Goal: Information Seeking & Learning: Find specific page/section

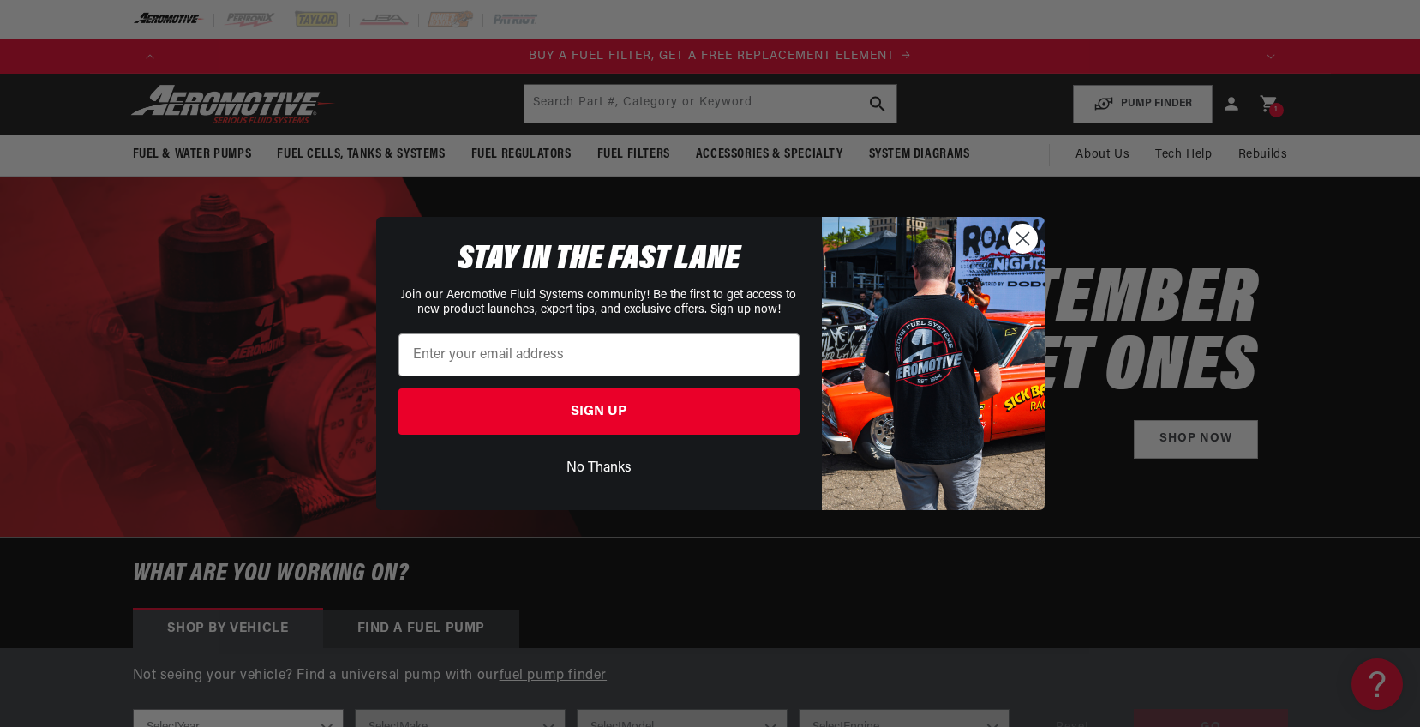
scroll to position [0, 1087]
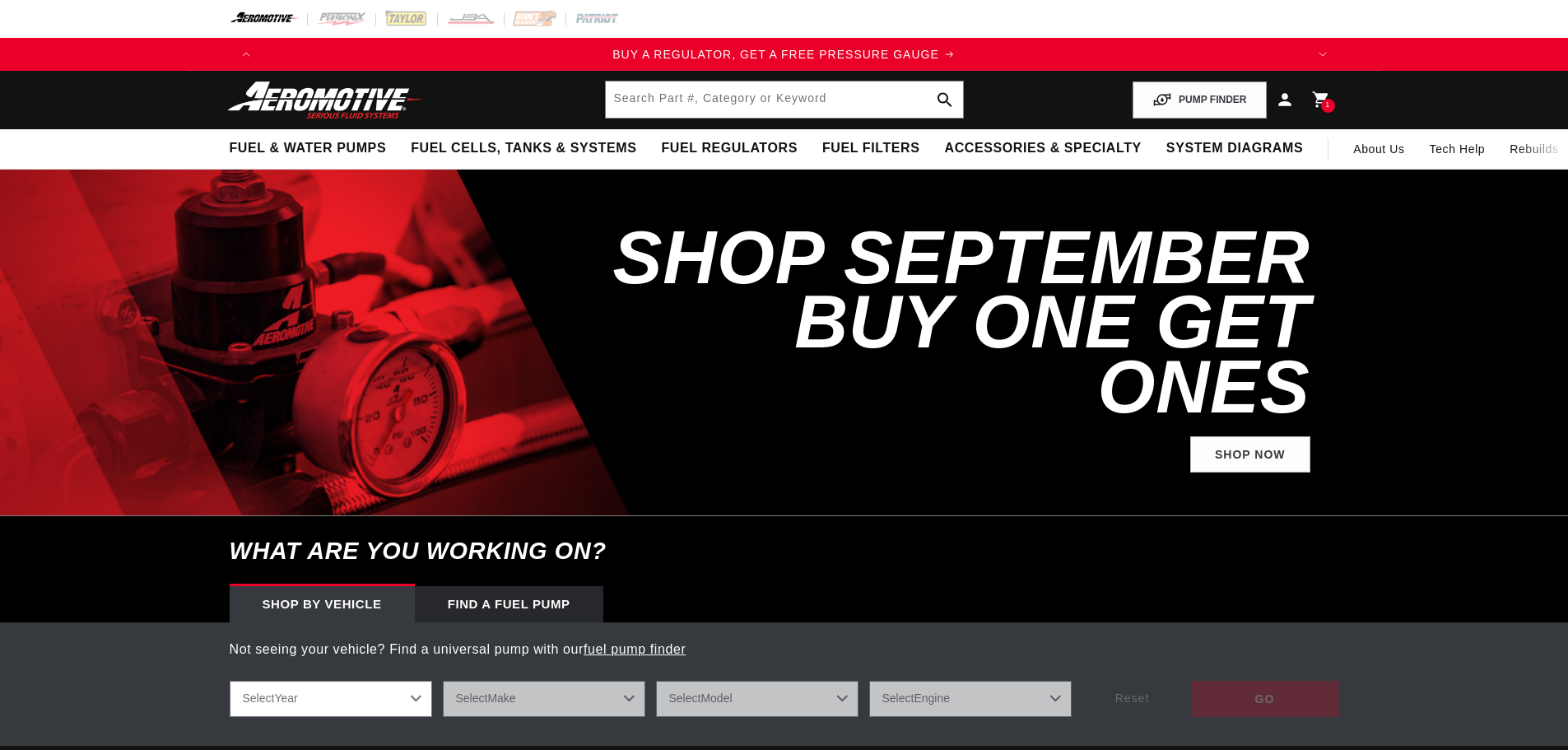
click at [755, 112] on input "text" at bounding box center [784, 100] width 357 height 36
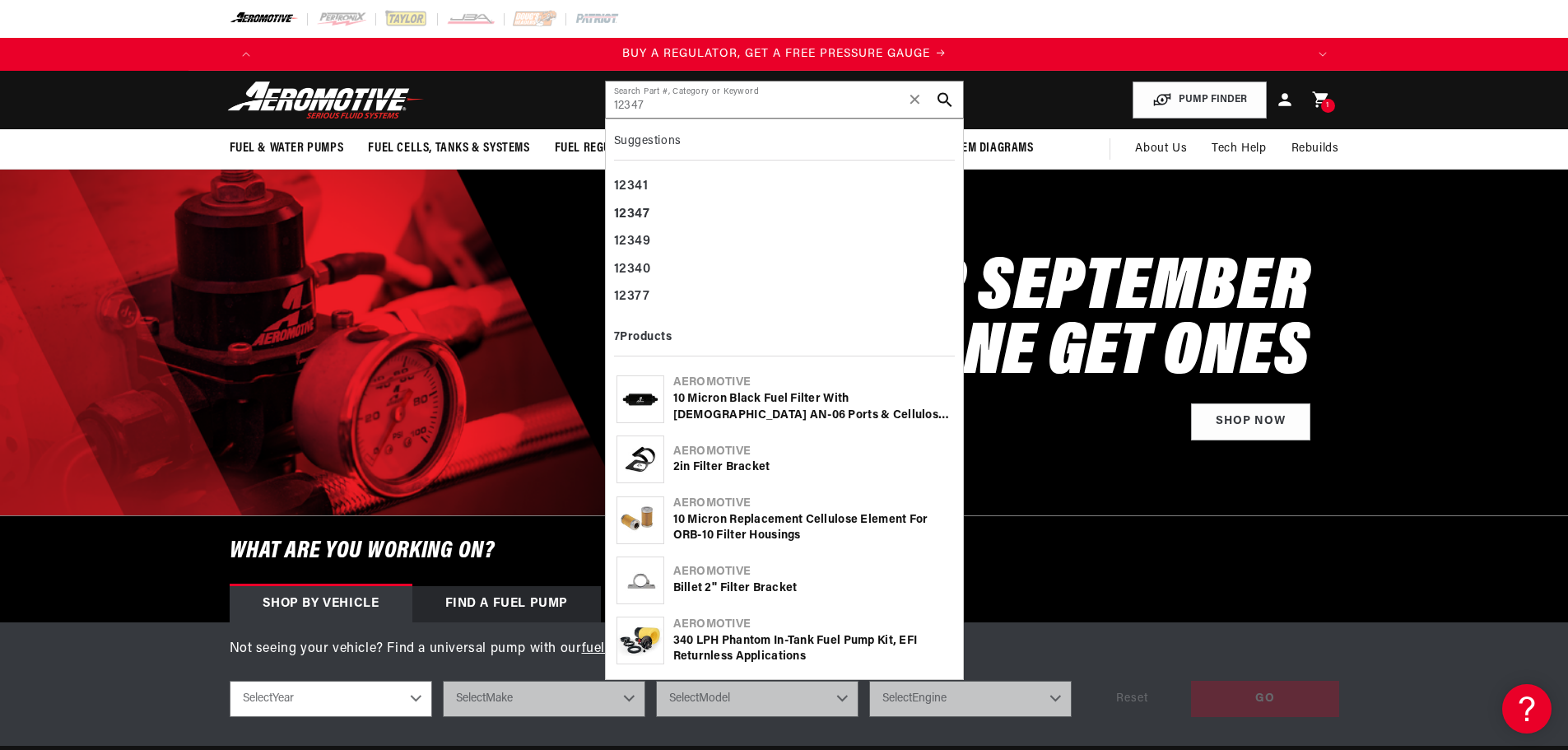
type input "12347"
click at [780, 406] on div "10 Micron Black Fuel Filter with [DEMOGRAPHIC_DATA] AN-06 Ports & Cellulose Ele…" at bounding box center [812, 406] width 279 height 32
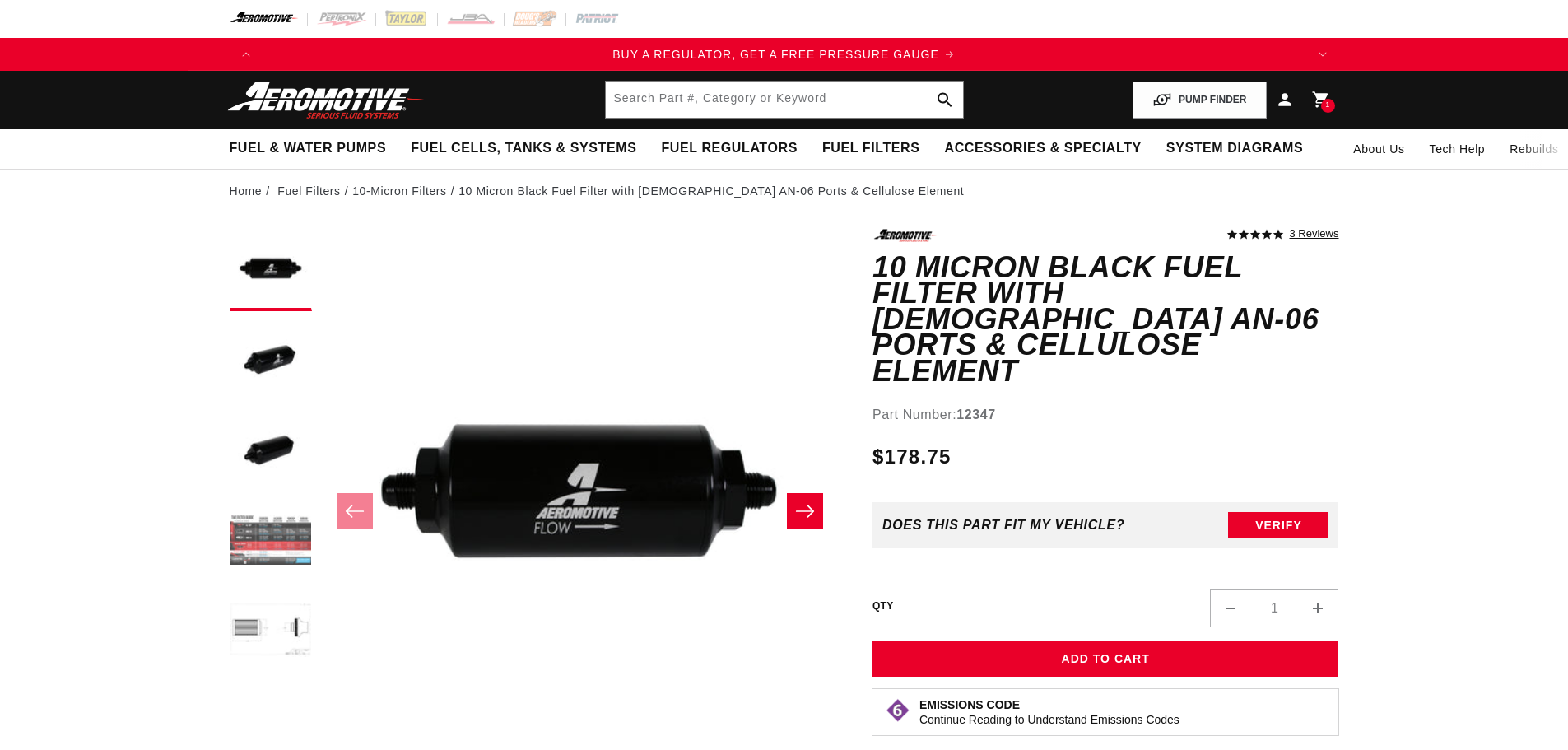
click at [257, 550] on button "Load image 4 in gallery view" at bounding box center [271, 542] width 83 height 83
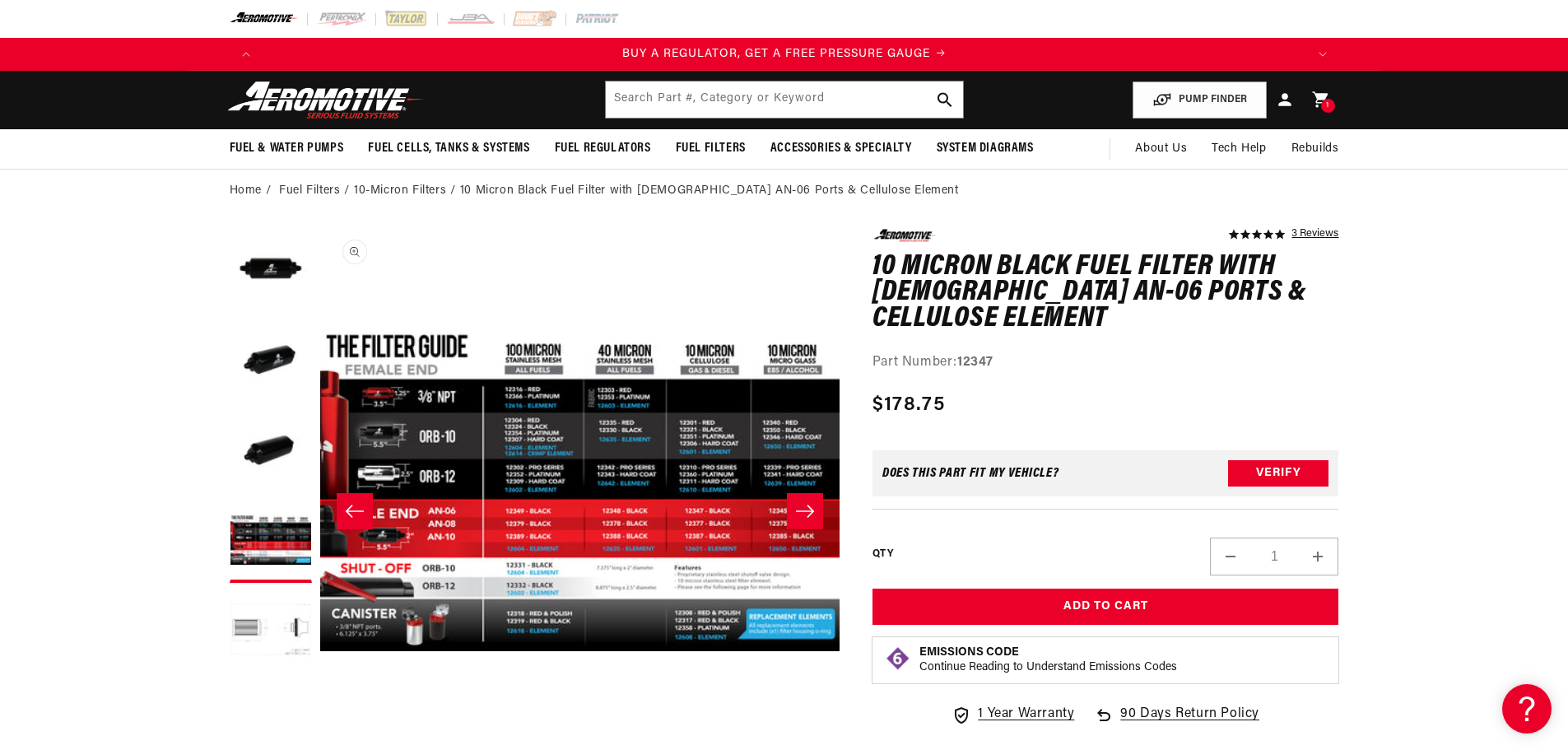
click at [320, 749] on button "Open media 4 in modal" at bounding box center [320, 749] width 0 height 0
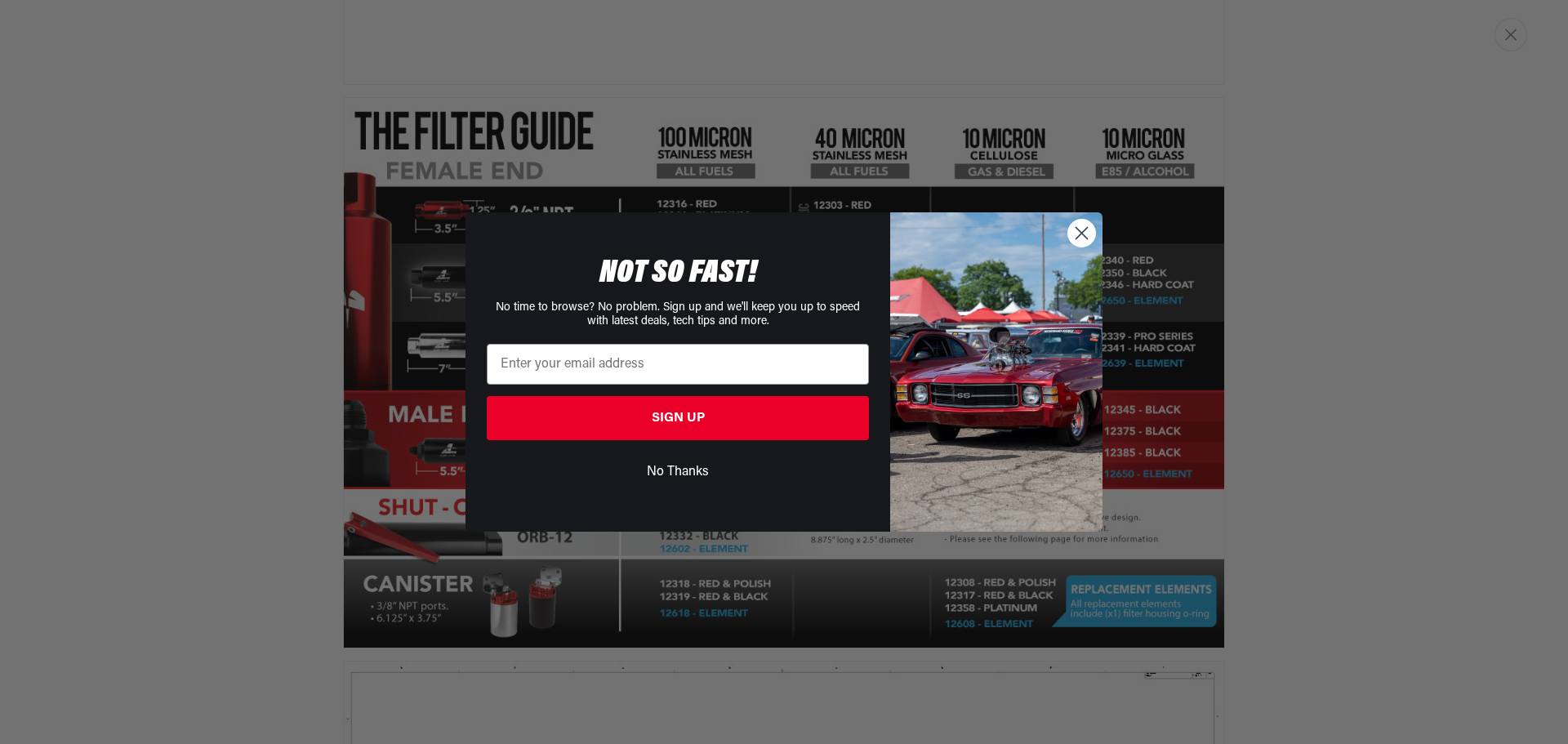
scroll to position [0, 2071]
drag, startPoint x: 1094, startPoint y: 231, endPoint x: 1128, endPoint y: 219, distance: 36.1
click at [1094, 231] on circle "Close dialog" at bounding box center [1082, 233] width 27 height 27
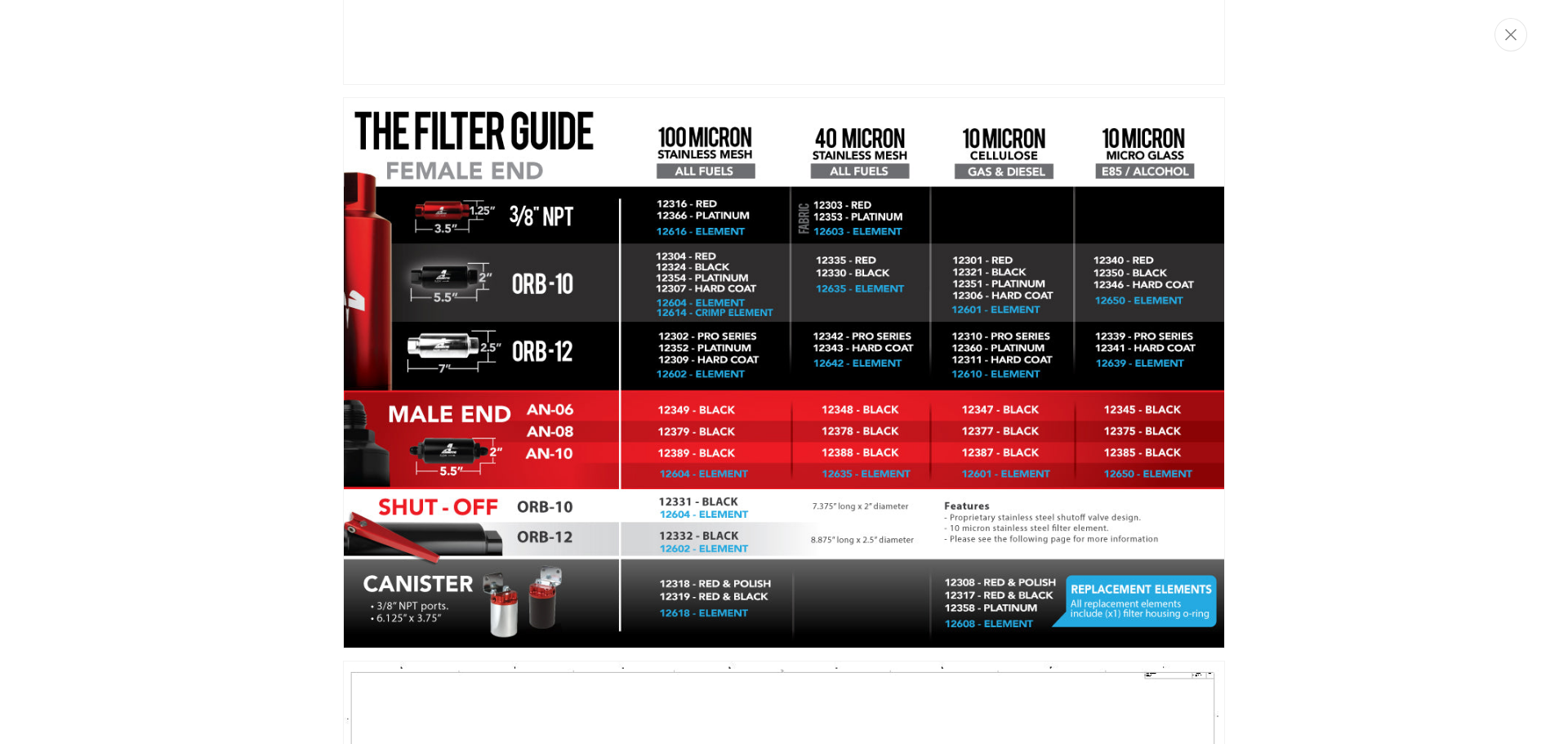
click at [1313, 149] on div "Close dialog NOT SO FAST! No time to browse? No problem. Sign up and we'll keep…" at bounding box center [784, 372] width 1568 height 744
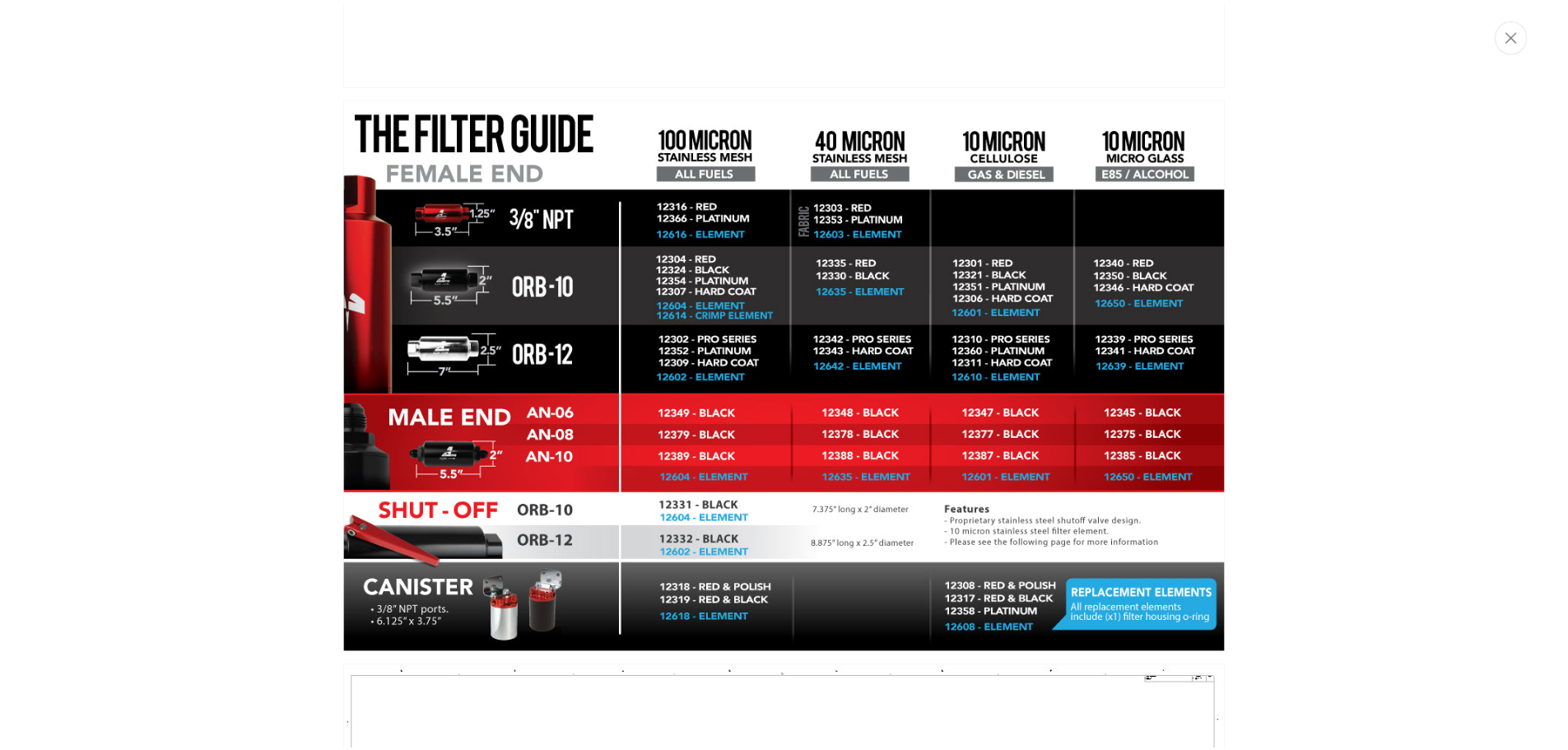
scroll to position [0, 3130]
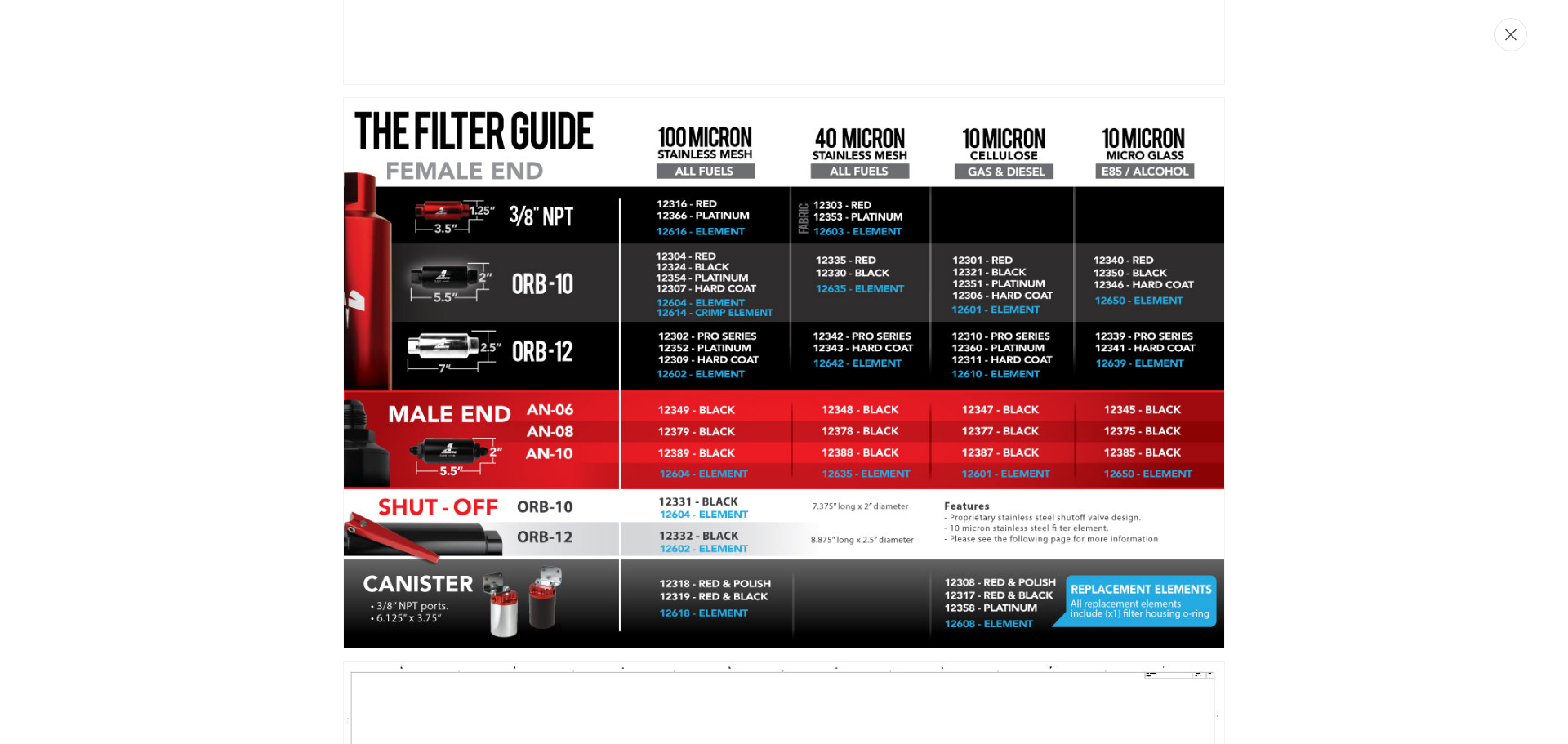
click at [1514, 32] on icon "Close" at bounding box center [1511, 35] width 11 height 11
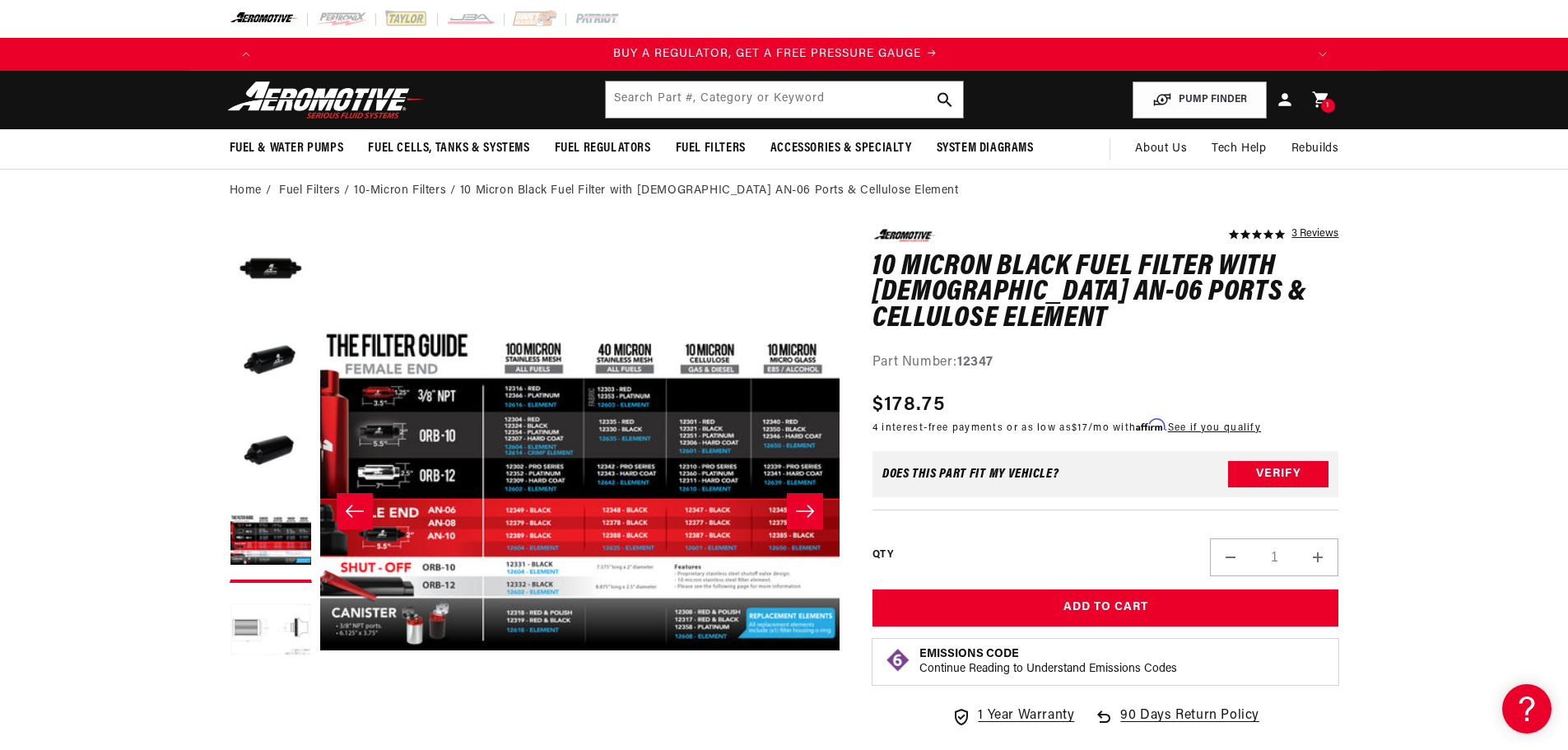
scroll to position [0, 0]
click at [701, 87] on input "text" at bounding box center [784, 100] width 357 height 36
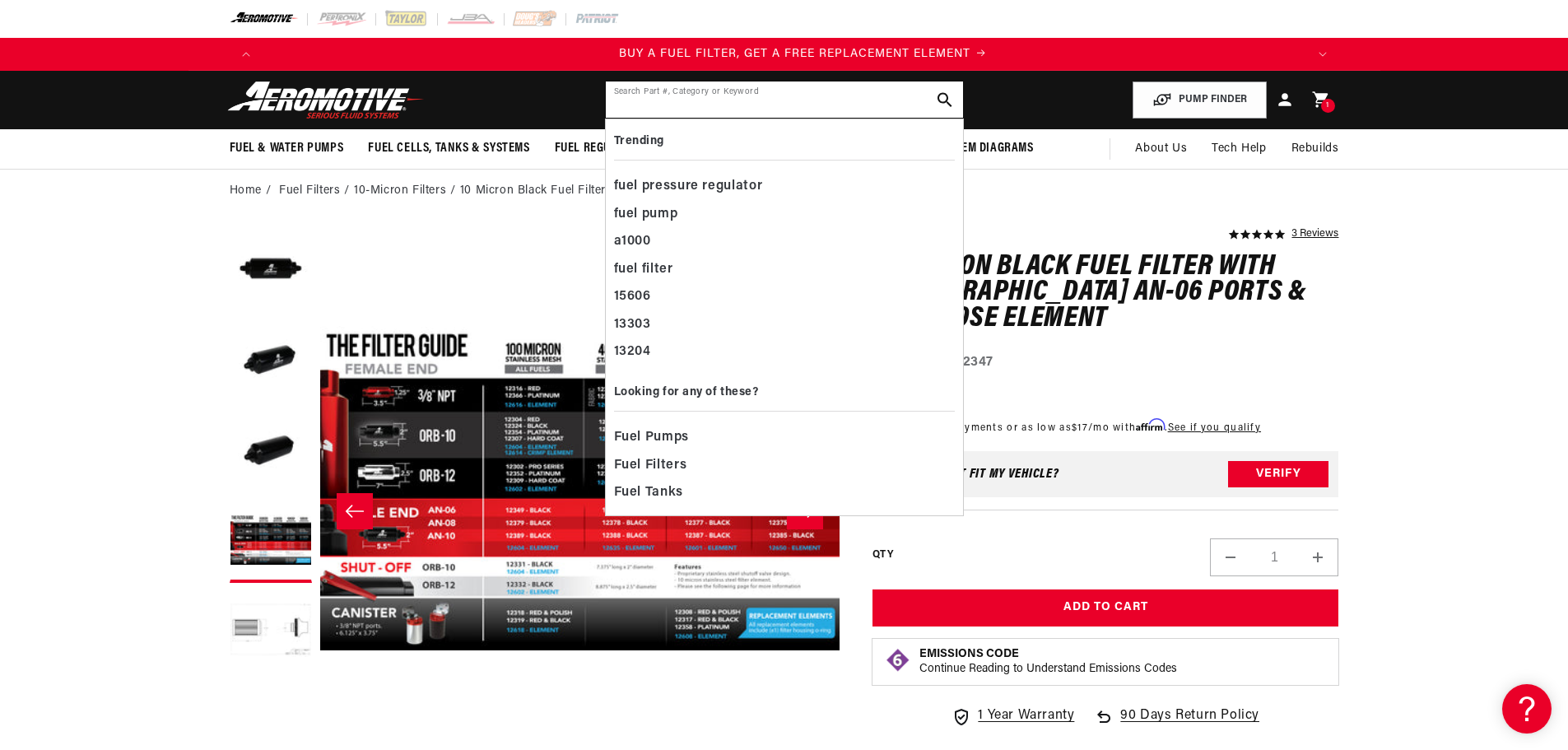
scroll to position [0, 1044]
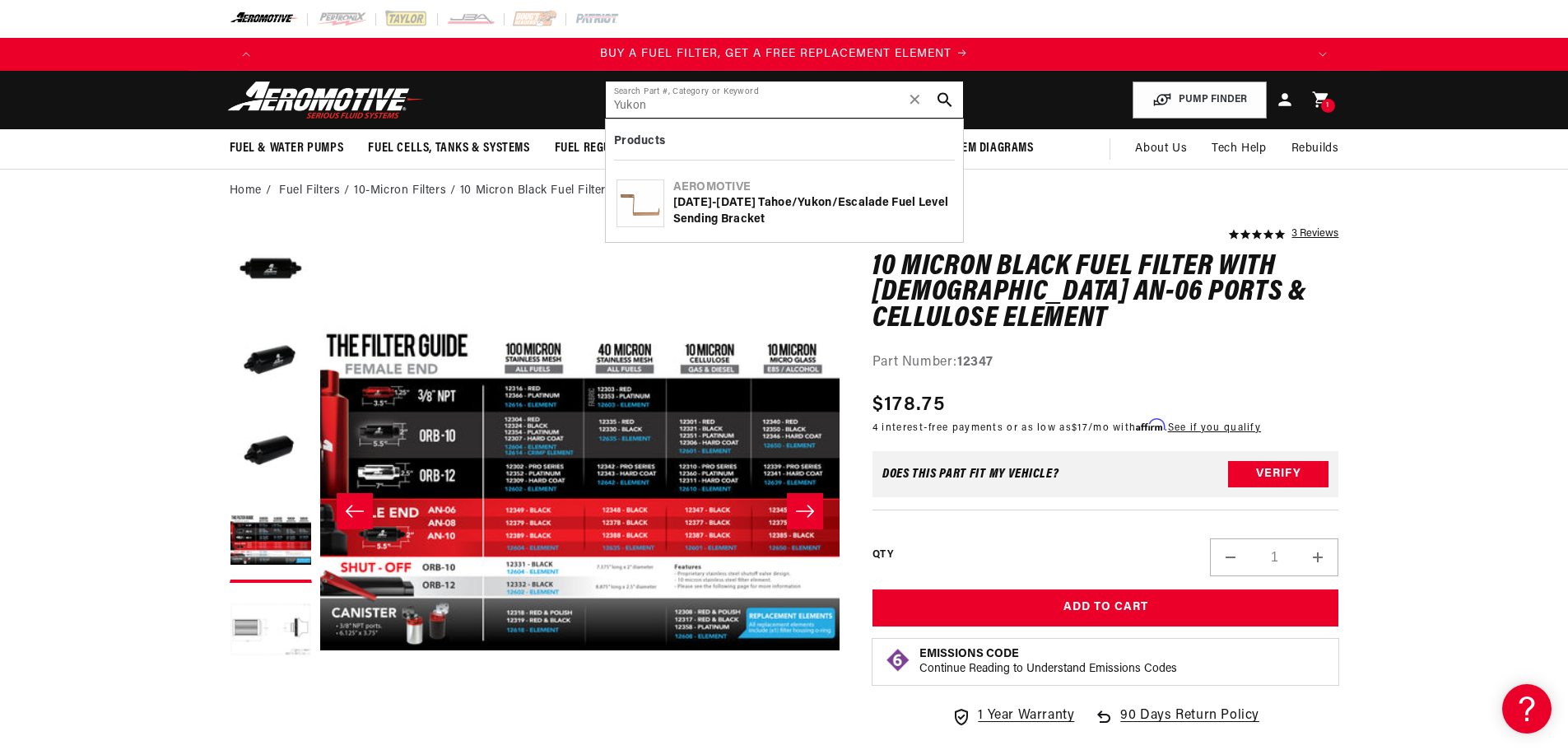
type input "Yukon"
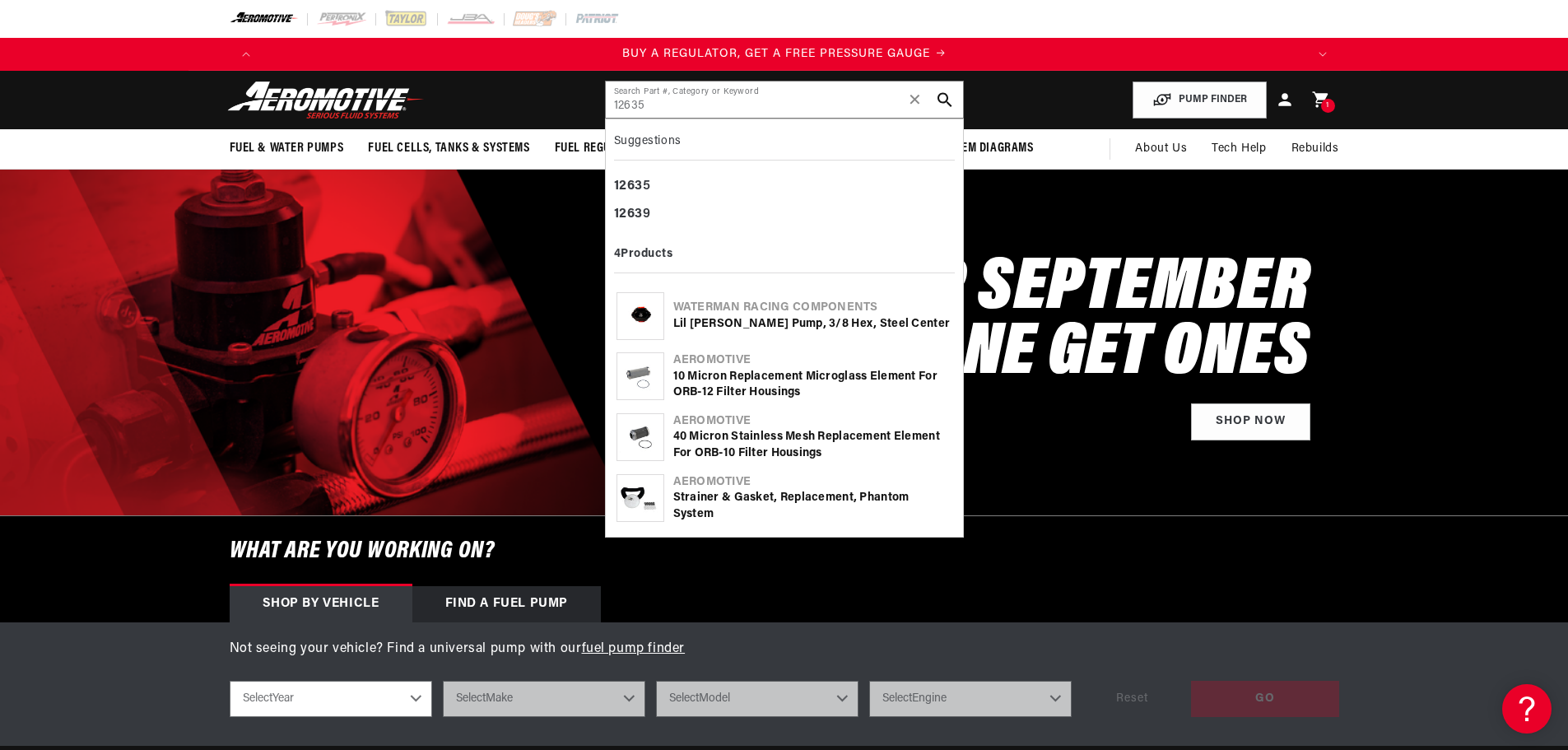
type input "12635"
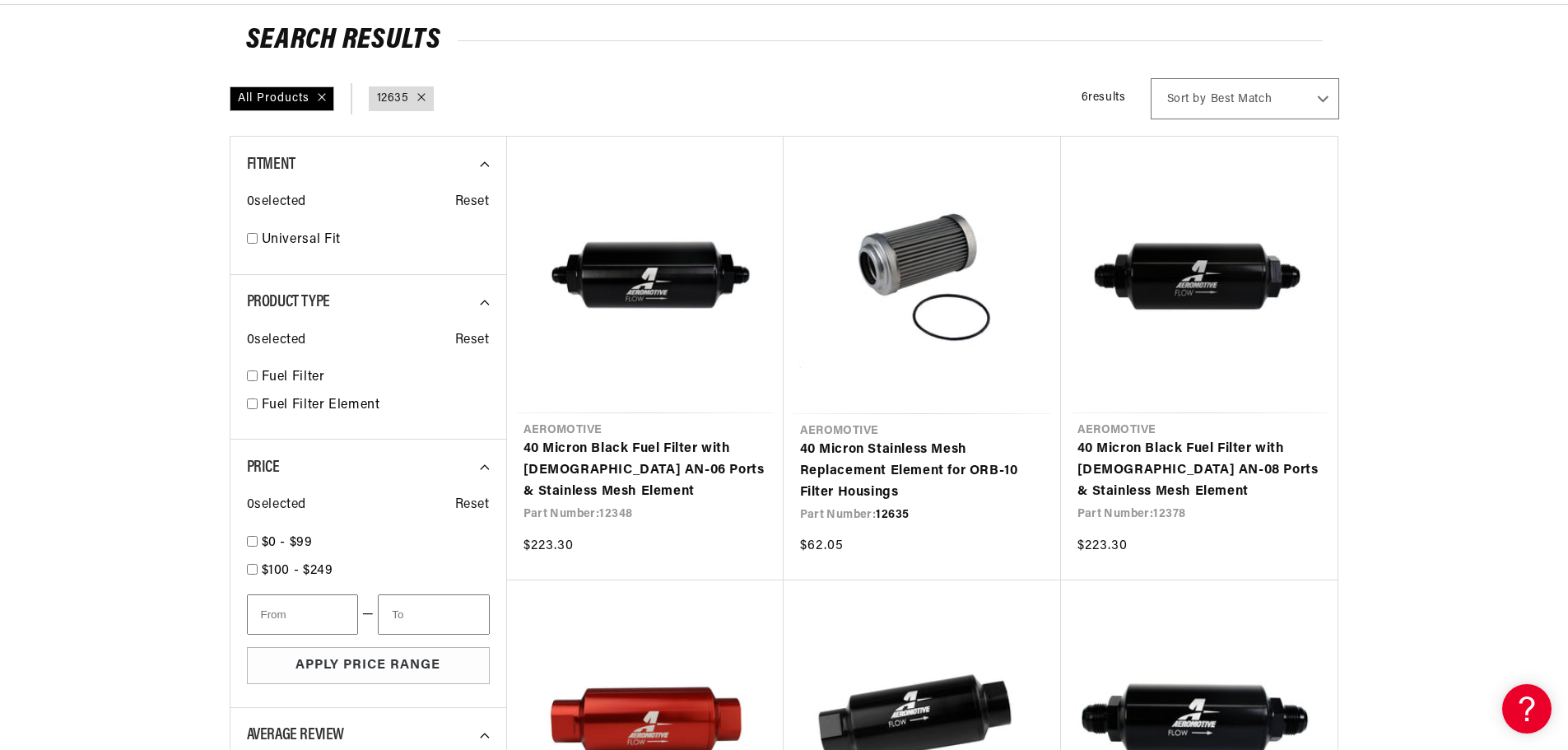
click at [1470, 315] on section "Search Results All Products query : 12635 6 results Show Universal Parts Sort b…" at bounding box center [784, 544] width 1568 height 1077
click at [1452, 315] on section "Search Results All Products query : 12635 6 results Show Universal Parts Sort b…" at bounding box center [784, 544] width 1568 height 1077
click at [1395, 319] on section "Search Results All Products query : 12635 6 results Show Universal Parts Sort b…" at bounding box center [784, 544] width 1568 height 1077
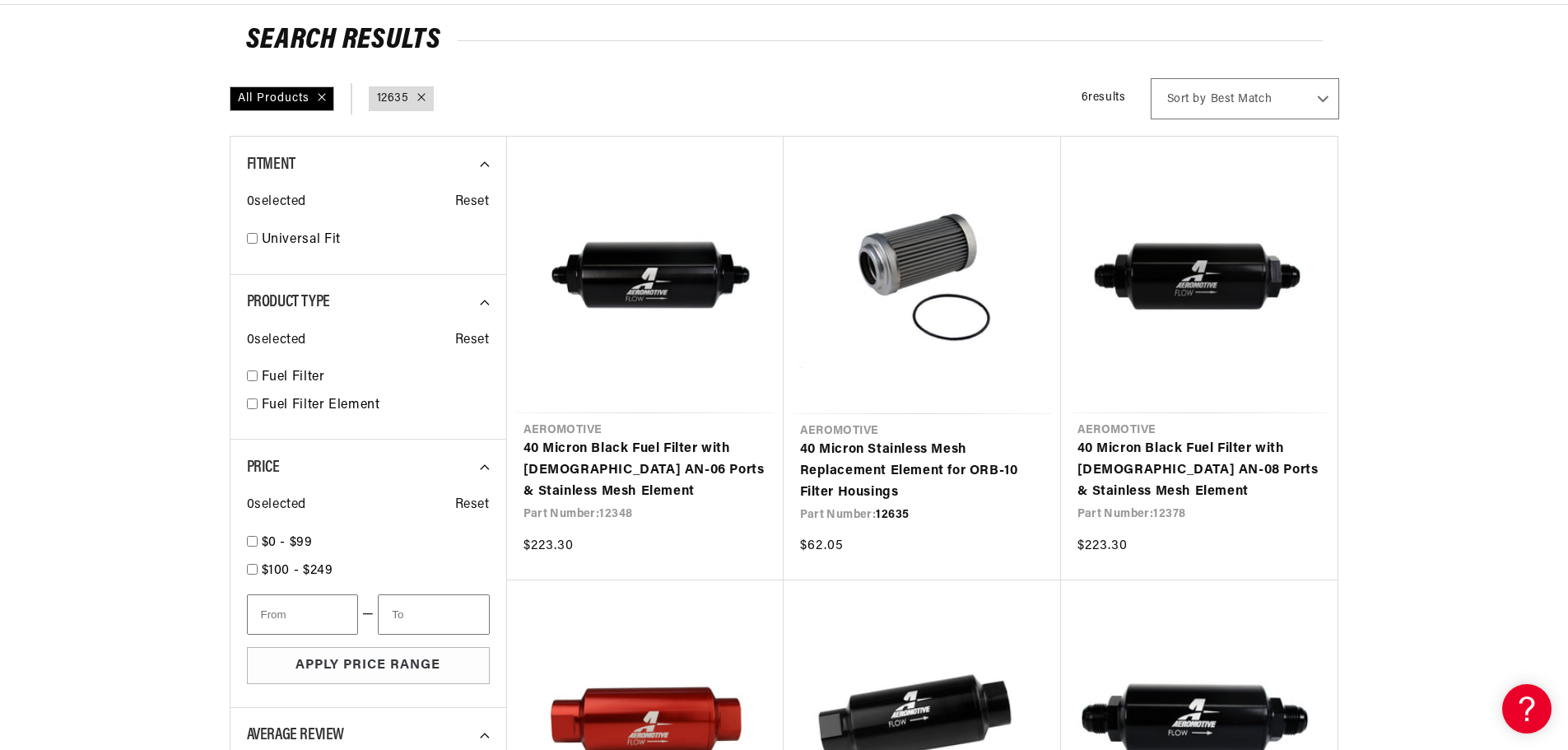
click at [1505, 289] on section "Search Results All Products query : 12635 6 results Show Universal Parts Sort b…" at bounding box center [784, 544] width 1568 height 1077
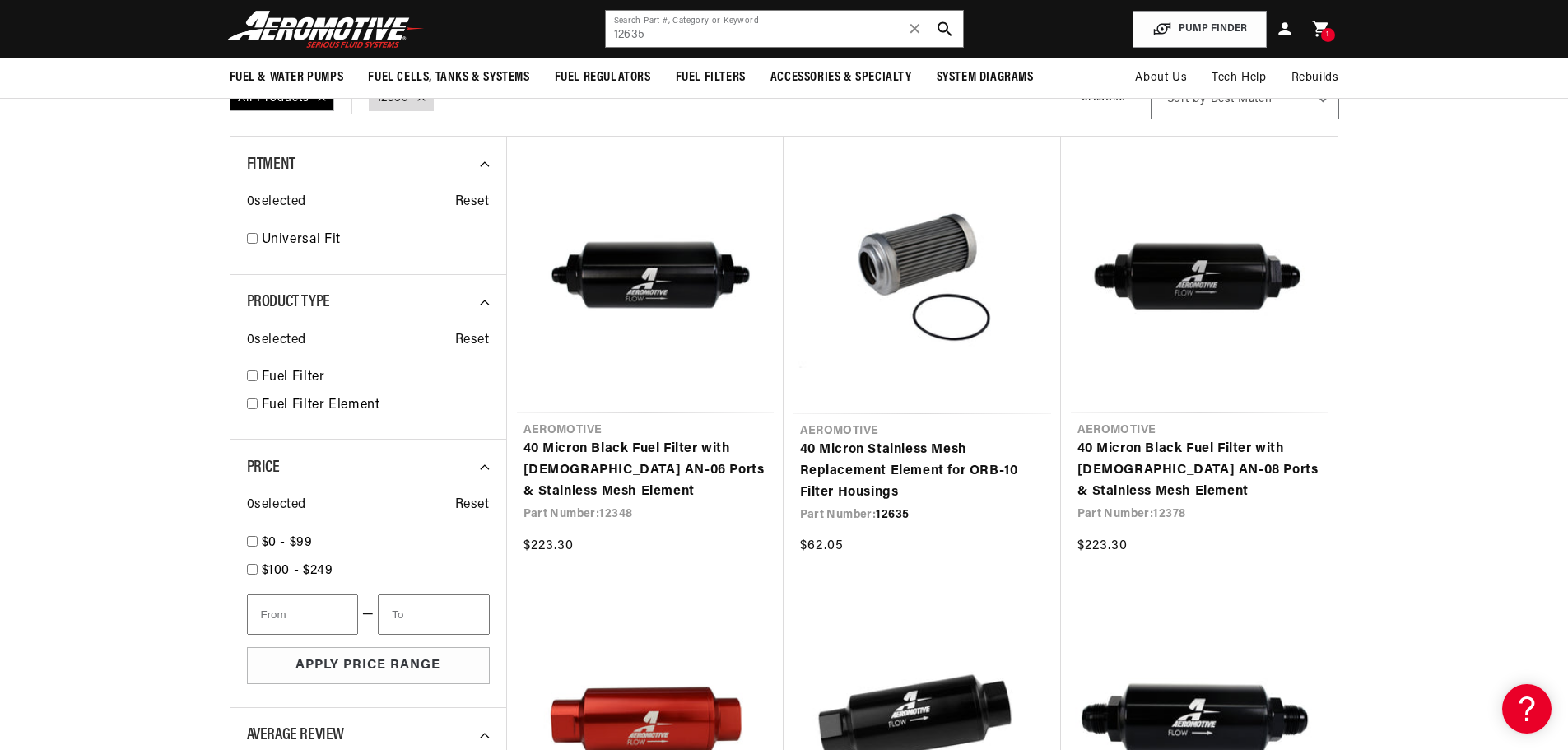
scroll to position [0, 2087]
click at [1435, 313] on section "Search Results All Products query : 12635 6 results Show Universal Parts Sort b…" at bounding box center [784, 544] width 1568 height 1077
click at [1446, 293] on section "Search Results All Products query : 12635 6 results Show Universal Parts Sort b…" at bounding box center [784, 544] width 1568 height 1077
click at [1424, 282] on section "Search Results All Products query : 12635 6 results Show Universal Parts Sort b…" at bounding box center [784, 544] width 1568 height 1077
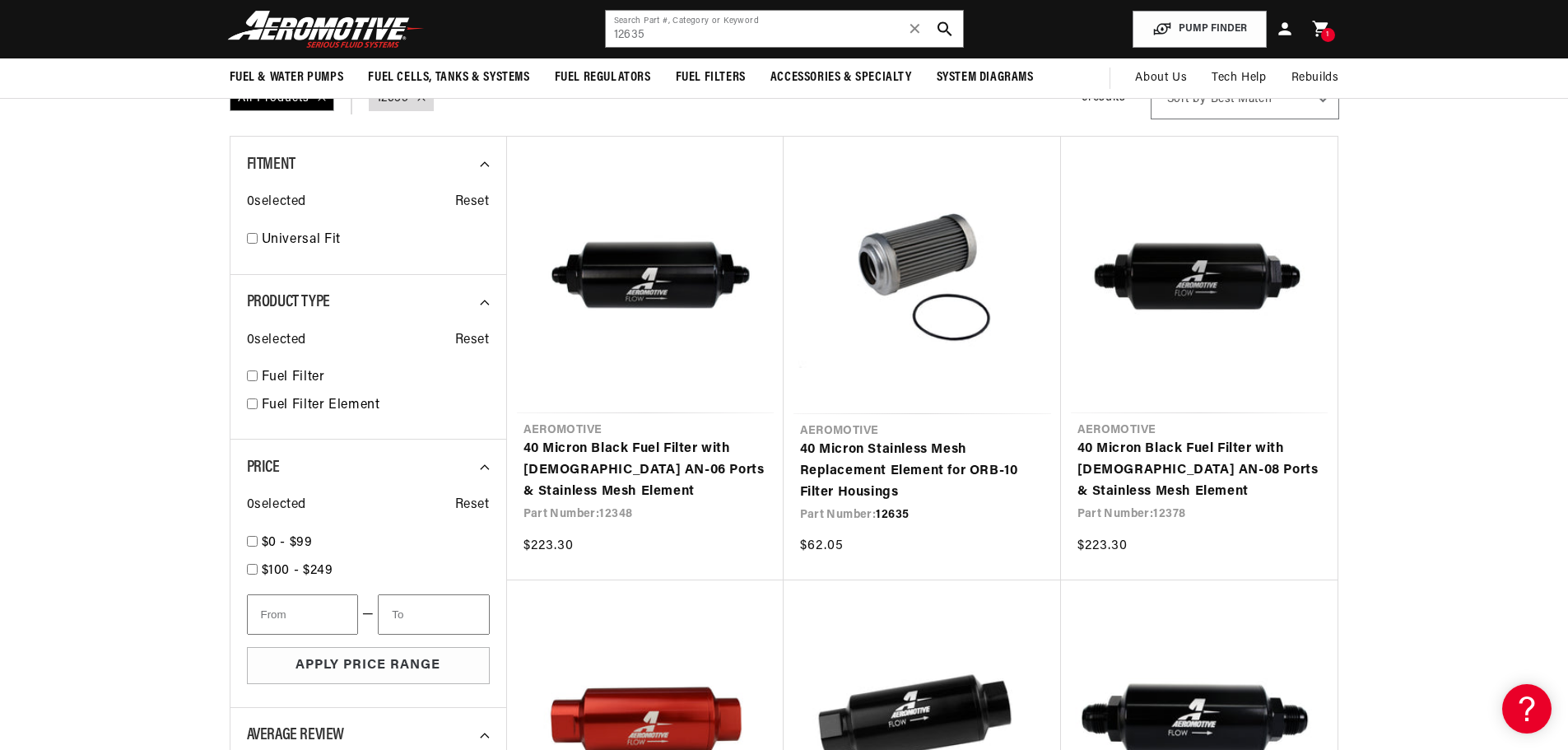
click at [1412, 285] on section "Search Results All Products query : 12635 6 results Show Universal Parts Sort b…" at bounding box center [784, 544] width 1568 height 1077
click at [1424, 277] on section "Search Results All Products query : 12635 6 results Show Universal Parts Sort b…" at bounding box center [784, 544] width 1568 height 1077
click at [1424, 276] on section "Search Results All Products query : 12635 6 results Show Universal Parts Sort b…" at bounding box center [784, 544] width 1568 height 1077
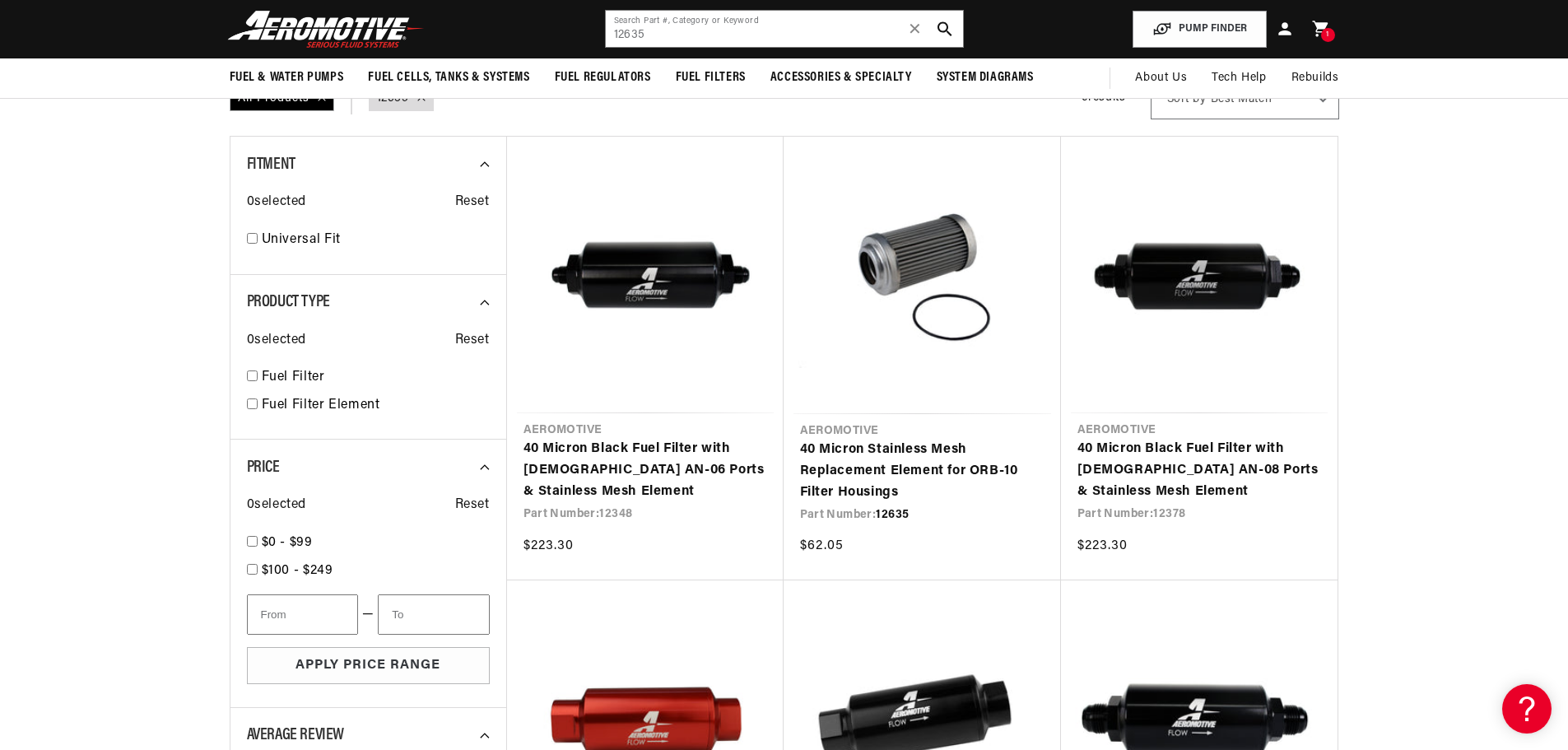
click at [1424, 276] on section "Search Results All Products query : 12635 6 results Show Universal Parts Sort b…" at bounding box center [784, 544] width 1568 height 1077
click at [1433, 263] on section "Search Results All Products query : 12635 6 results Show Universal Parts Sort b…" at bounding box center [784, 544] width 1568 height 1077
click at [1431, 262] on section "Search Results All Products query : 12635 6 results Show Universal Parts Sort b…" at bounding box center [784, 544] width 1568 height 1077
click at [1417, 256] on section "Search Results All Products query : 12635 6 results Show Universal Parts Sort b…" at bounding box center [784, 544] width 1568 height 1077
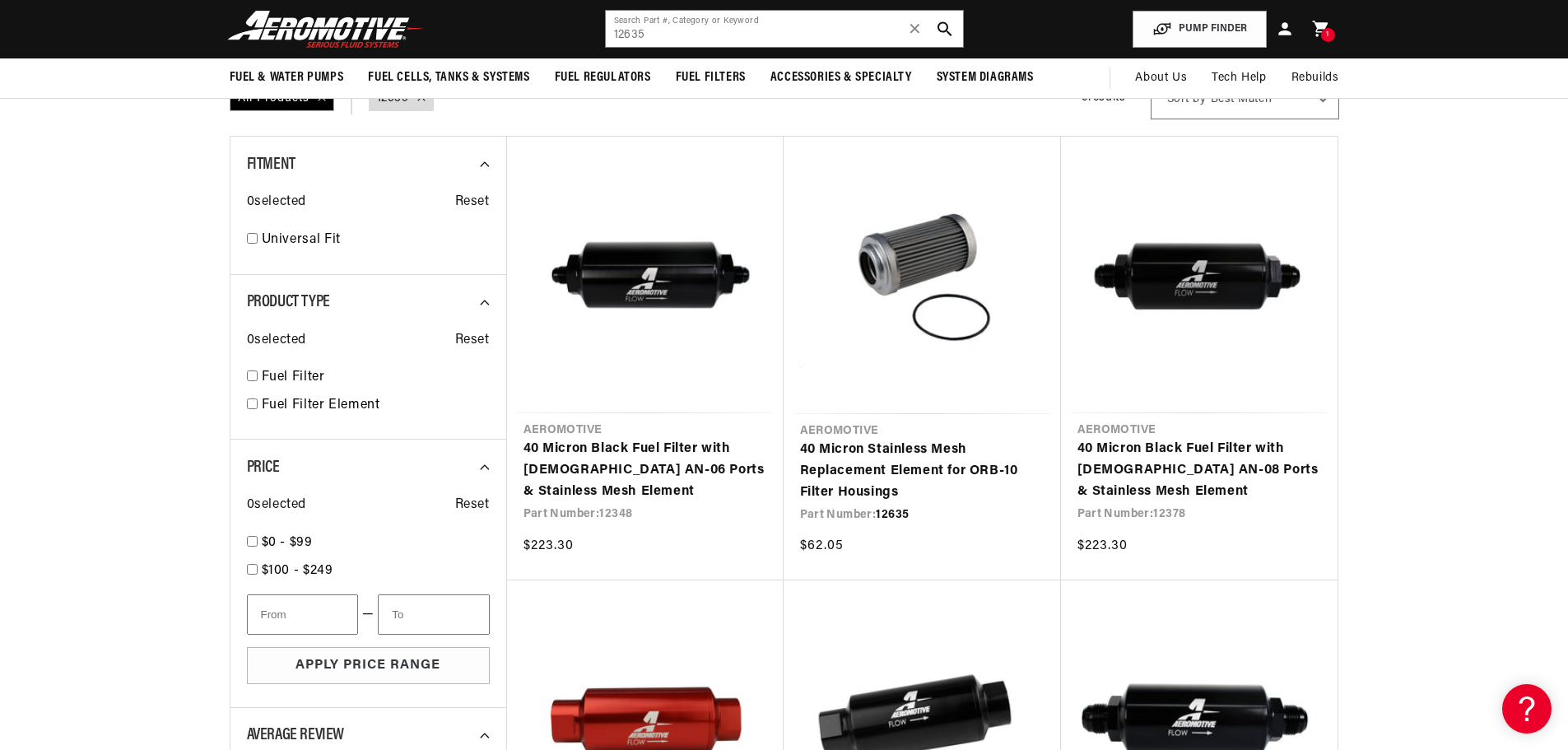
scroll to position [0, 0]
click at [1401, 198] on section "Search Results All Products query : 12635 6 results Show Universal Parts Sort b…" at bounding box center [784, 544] width 1568 height 1077
click at [1391, 192] on section "Search Results All Products query : 12635 6 results Show Universal Parts Sort b…" at bounding box center [784, 544] width 1568 height 1077
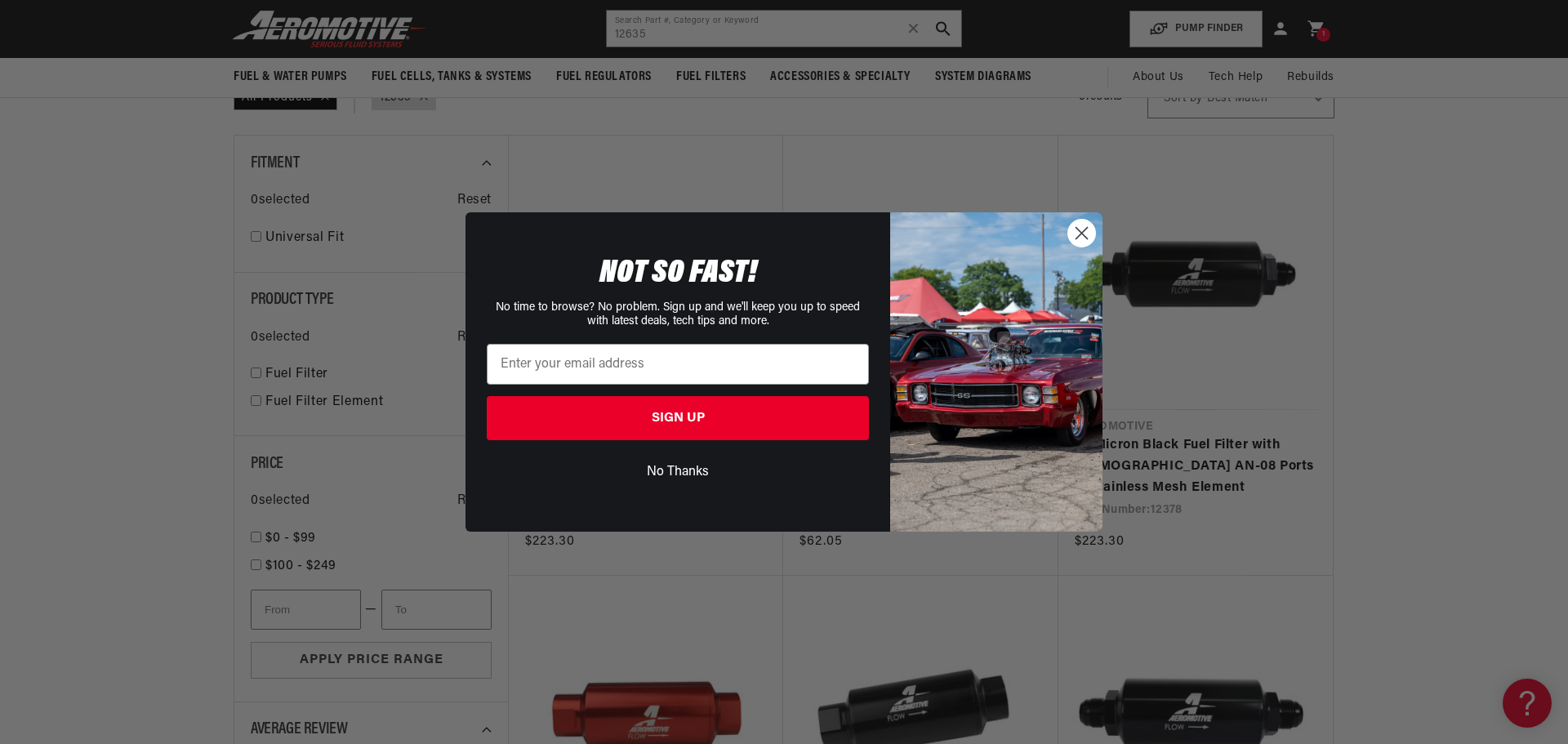
click at [1077, 227] on circle "Close dialog" at bounding box center [1082, 233] width 27 height 27
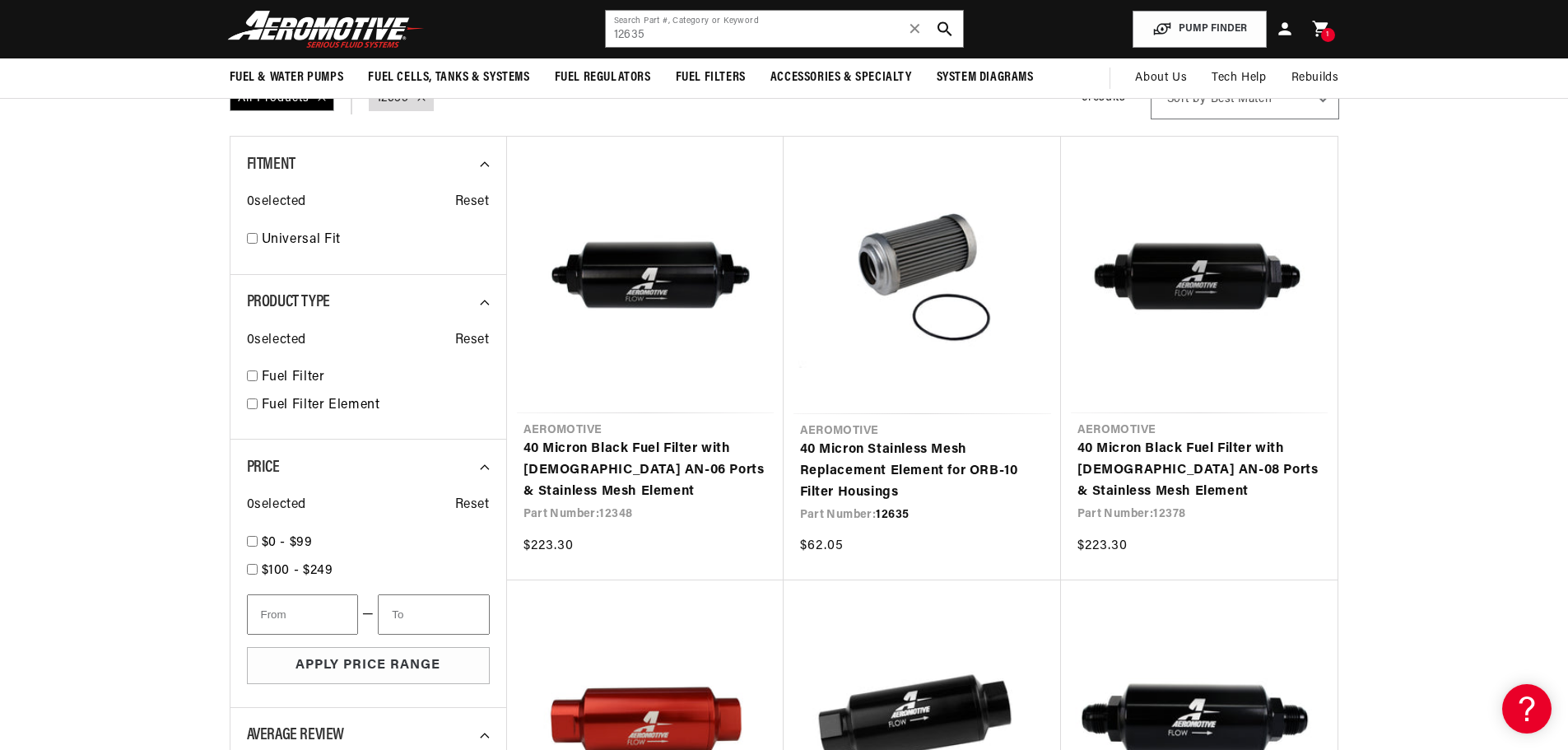
click at [1508, 285] on section "Search Results All Products query : 12635 6 results Show Universal Parts Sort b…" at bounding box center [784, 544] width 1568 height 1077
click at [1477, 282] on section "Search Results All Products query : 12635 6 results Show Universal Parts Sort b…" at bounding box center [784, 544] width 1568 height 1077
click at [1447, 231] on section "Search Results All Products query : 12635 6 results Show Universal Parts Sort b…" at bounding box center [784, 544] width 1568 height 1077
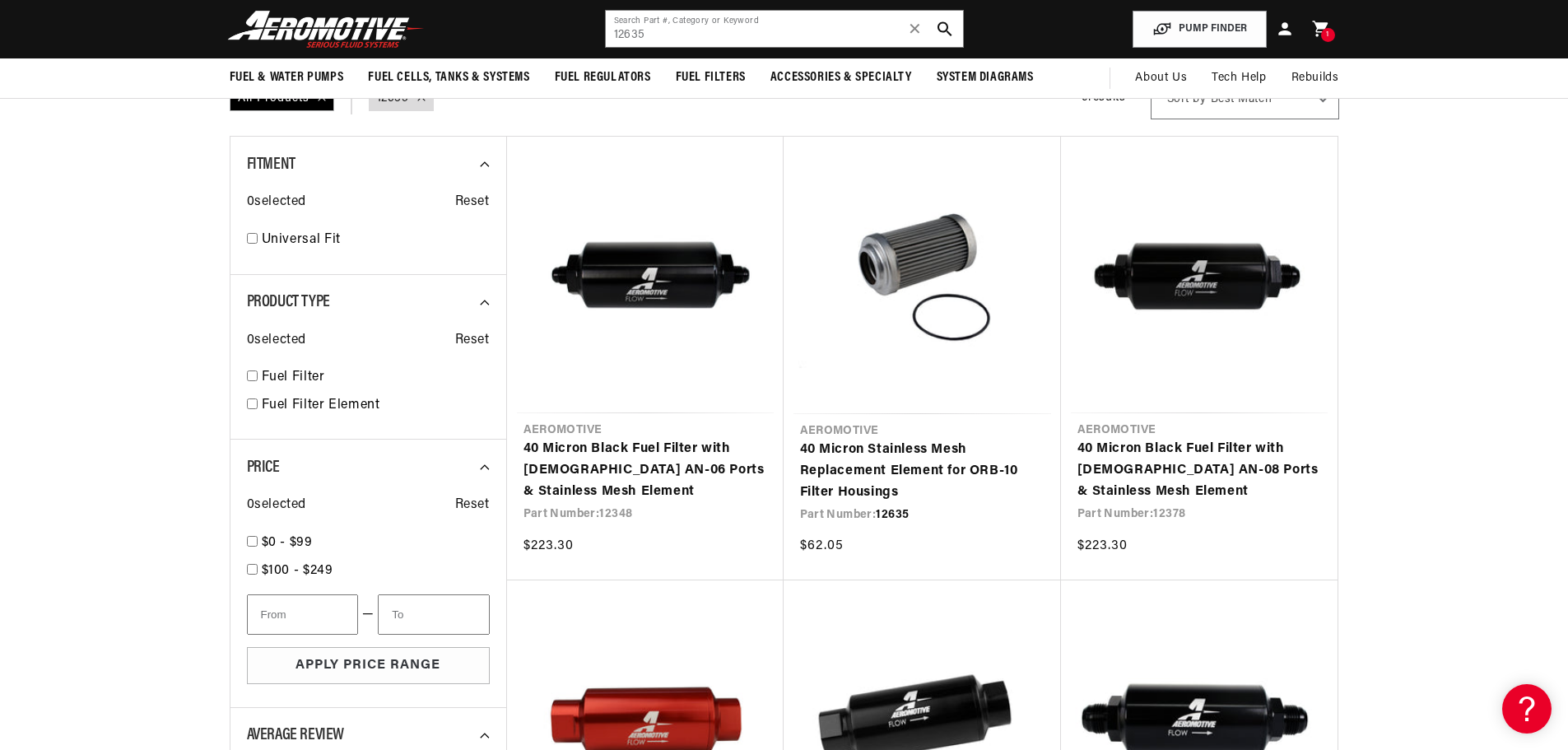
click at [1440, 311] on section "Search Results All Products query : 12635 6 results Show Universal Parts Sort b…" at bounding box center [784, 544] width 1568 height 1077
click at [1439, 311] on section "Search Results All Products query : 12635 6 results Show Universal Parts Sort b…" at bounding box center [784, 544] width 1568 height 1077
click at [1393, 215] on section "Search Results All Products query : 12635 6 results Show Universal Parts Sort b…" at bounding box center [784, 544] width 1568 height 1077
click at [1501, 321] on section "Search Results All Products query : 12635 6 results Show Universal Parts Sort b…" at bounding box center [784, 544] width 1568 height 1077
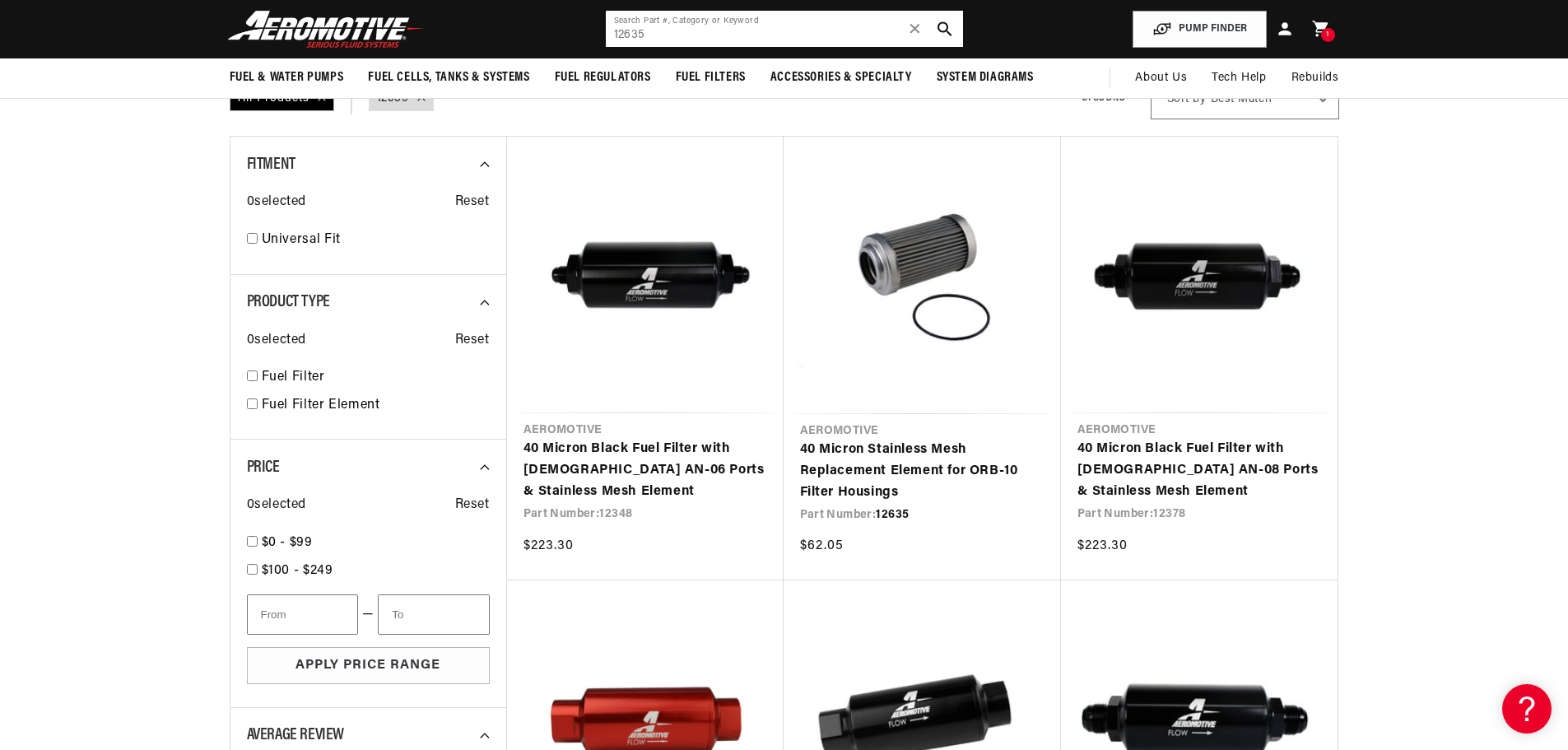
scroll to position [0, 0]
click at [706, 32] on input "12635" at bounding box center [784, 29] width 357 height 36
click at [705, 32] on input "12635" at bounding box center [784, 29] width 357 height 36
paste input "WRC-423"
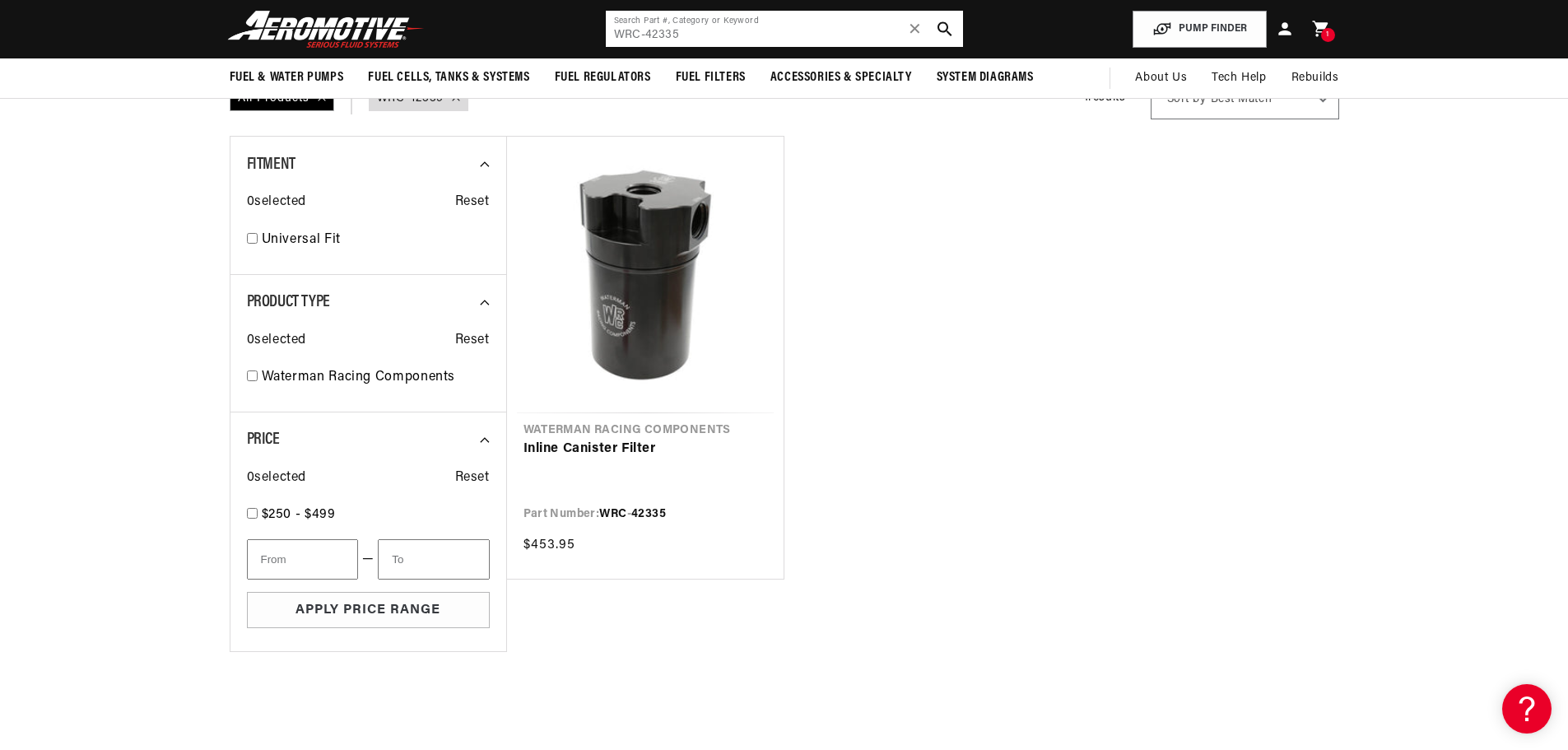
scroll to position [0, 2087]
click at [647, 35] on input "WRC-42335" at bounding box center [784, 29] width 357 height 36
click at [643, 33] on input "WRC-42335" at bounding box center [784, 29] width 357 height 36
click at [643, 32] on input "WRC-42335" at bounding box center [784, 29] width 357 height 36
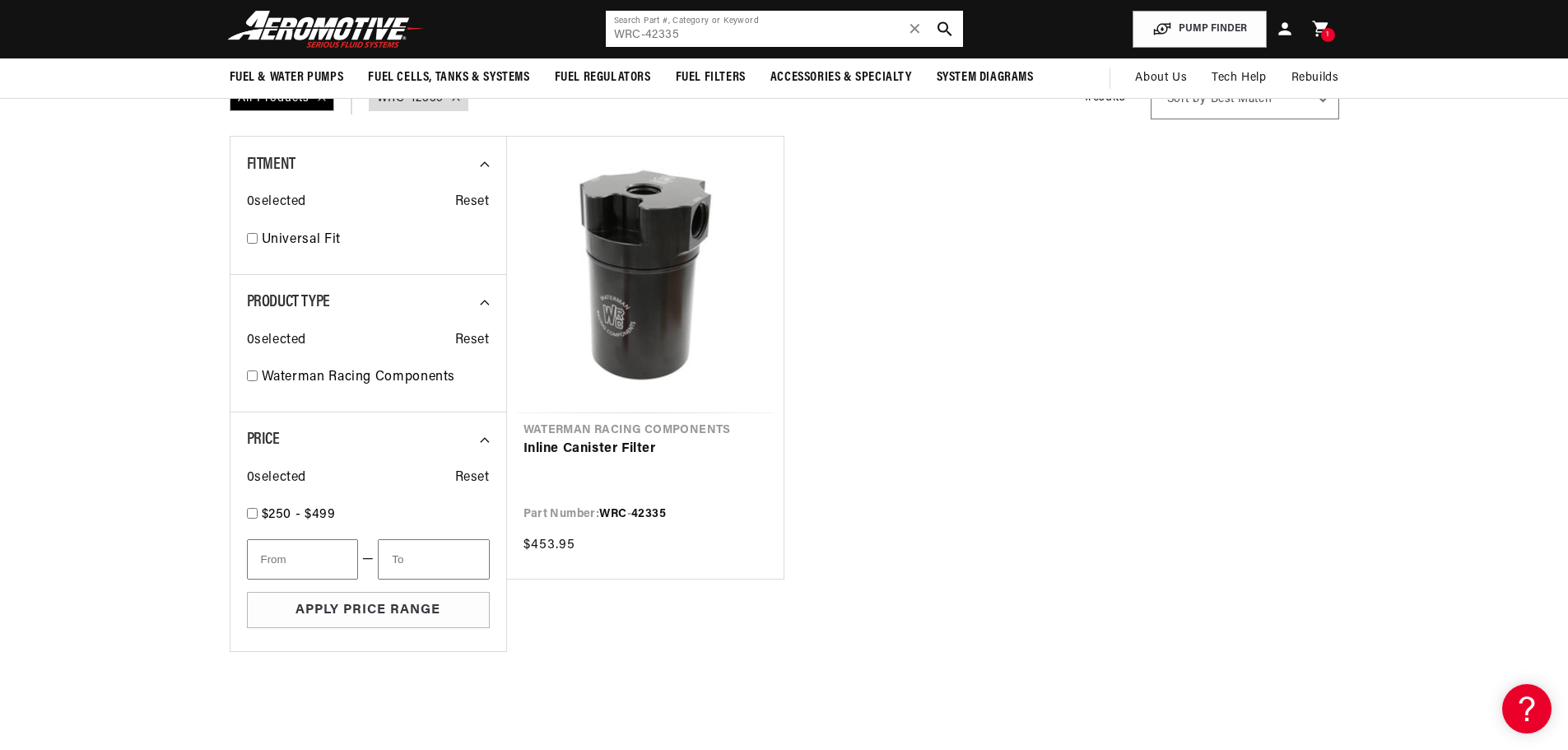
click at [643, 32] on input "WRC-42335" at bounding box center [784, 29] width 357 height 36
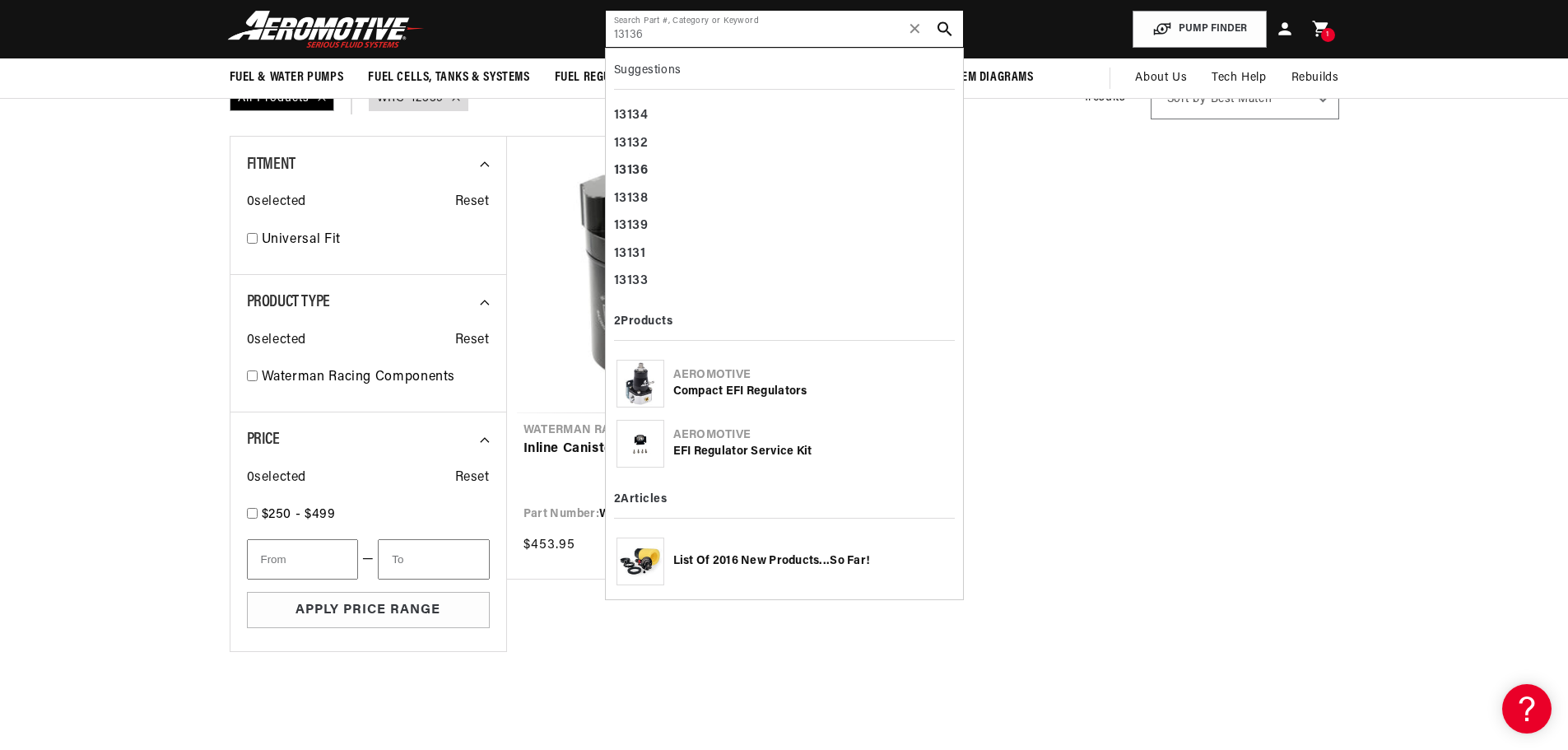
type input "13136"
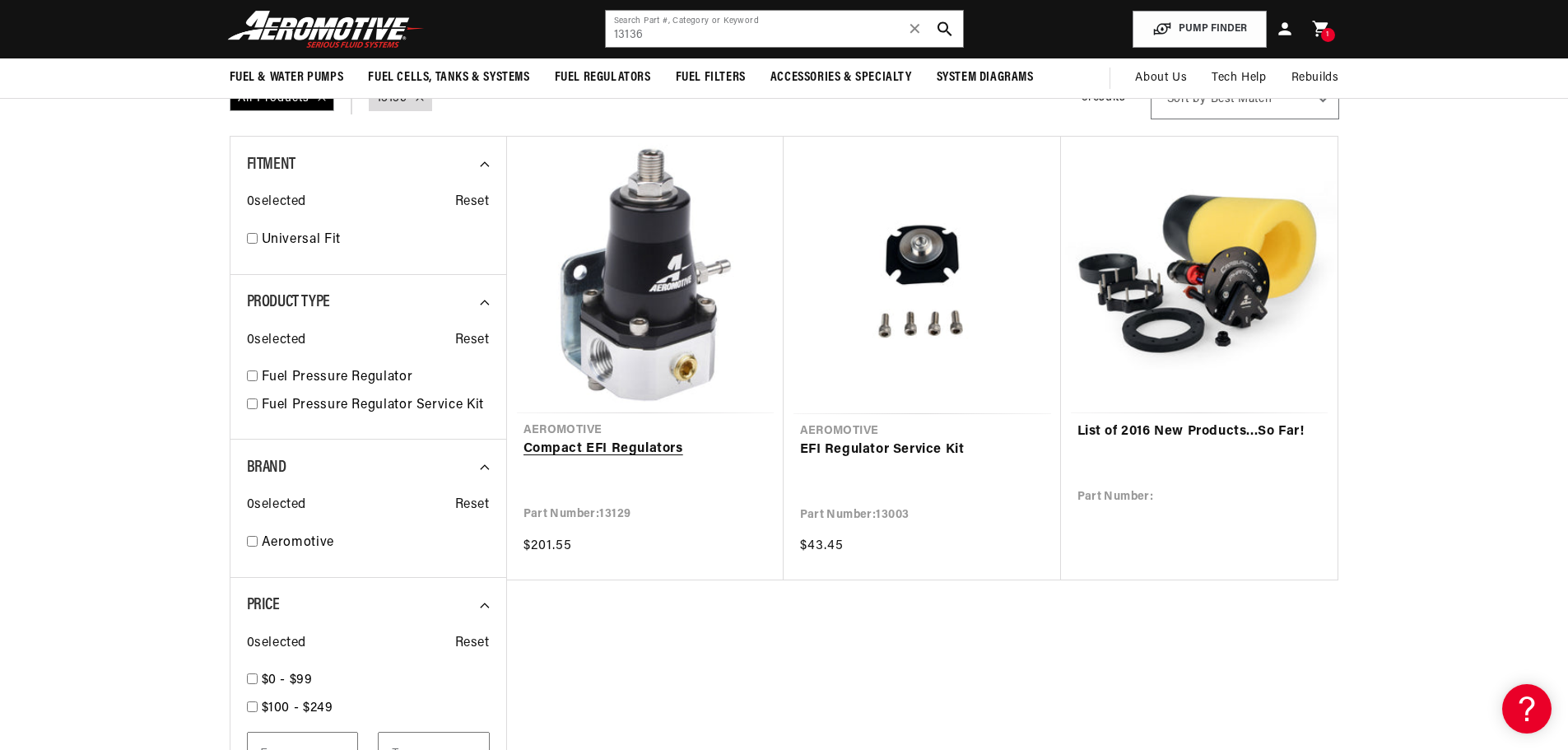
click at [673, 448] on link "Compact EFI Regulators" at bounding box center [645, 449] width 244 height 21
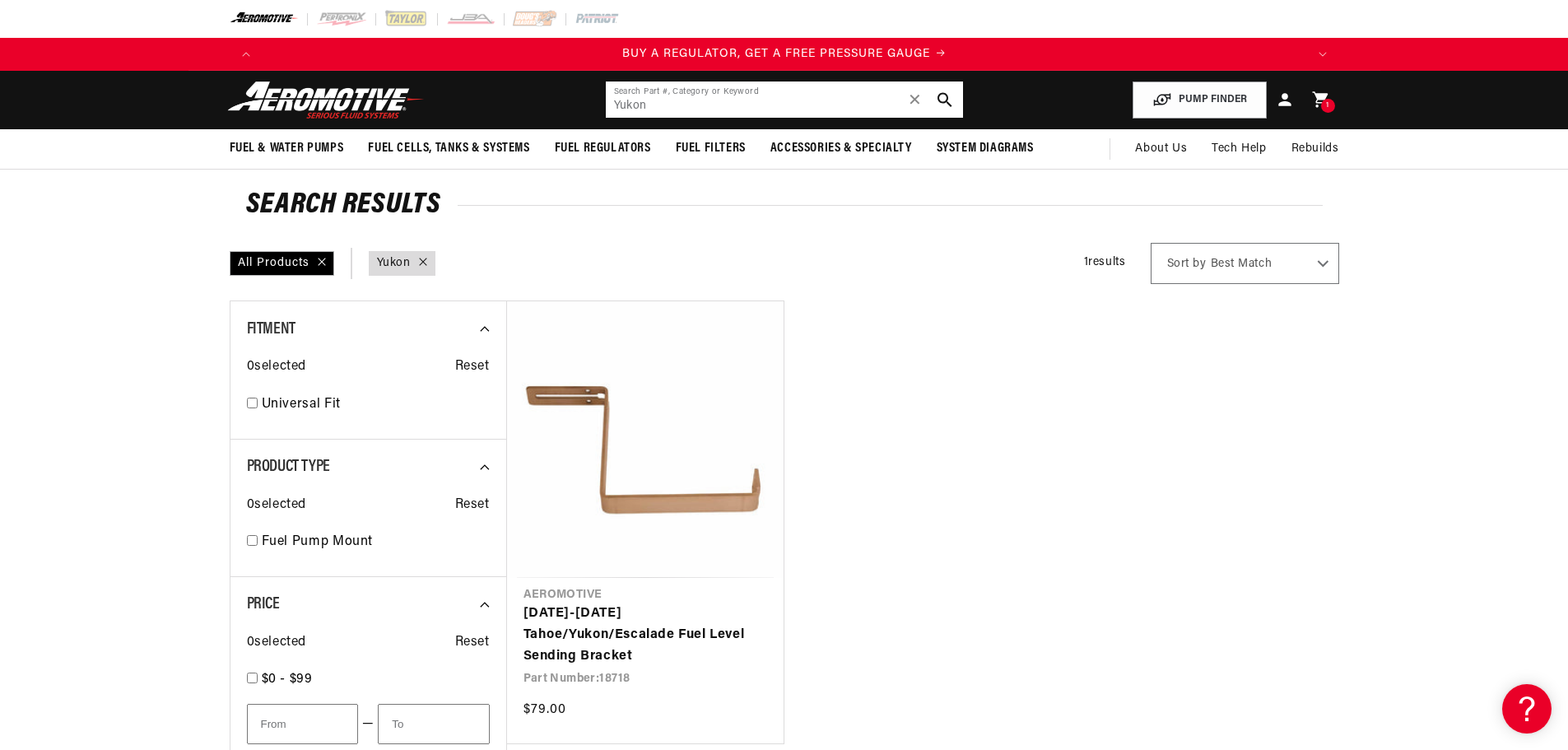
click at [624, 109] on input "Yukon" at bounding box center [784, 100] width 357 height 36
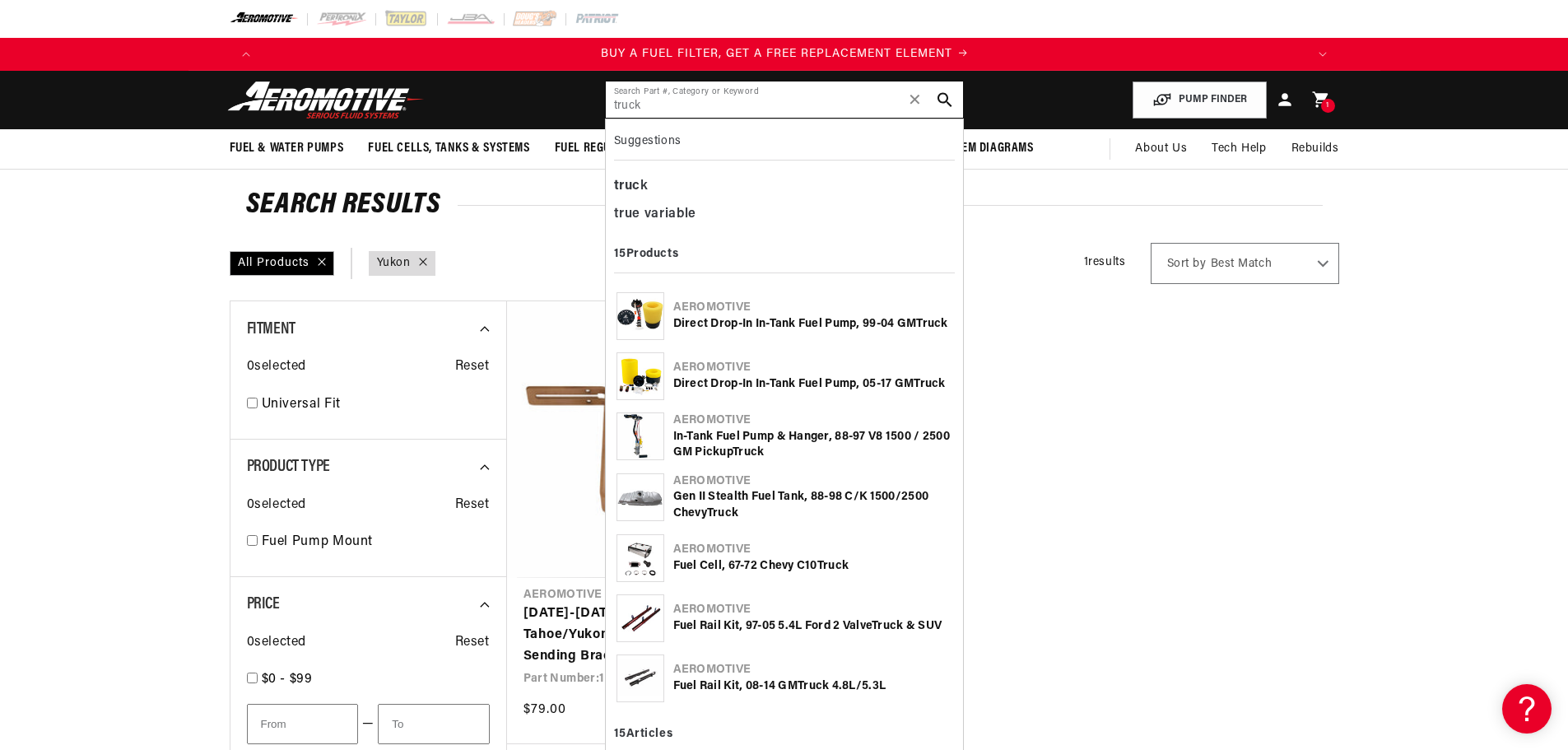
scroll to position [0, 1044]
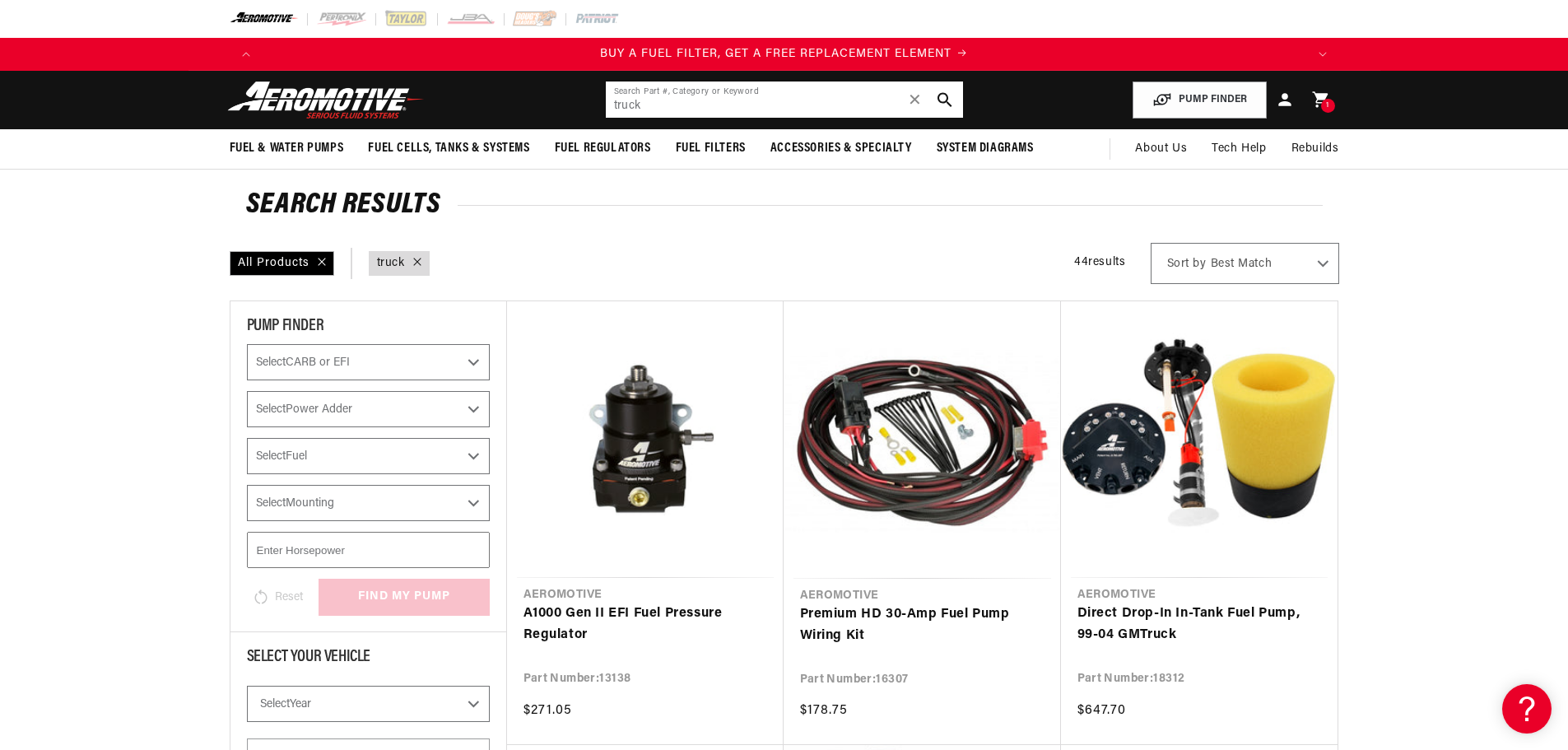
click at [653, 114] on input "truck" at bounding box center [784, 100] width 357 height 36
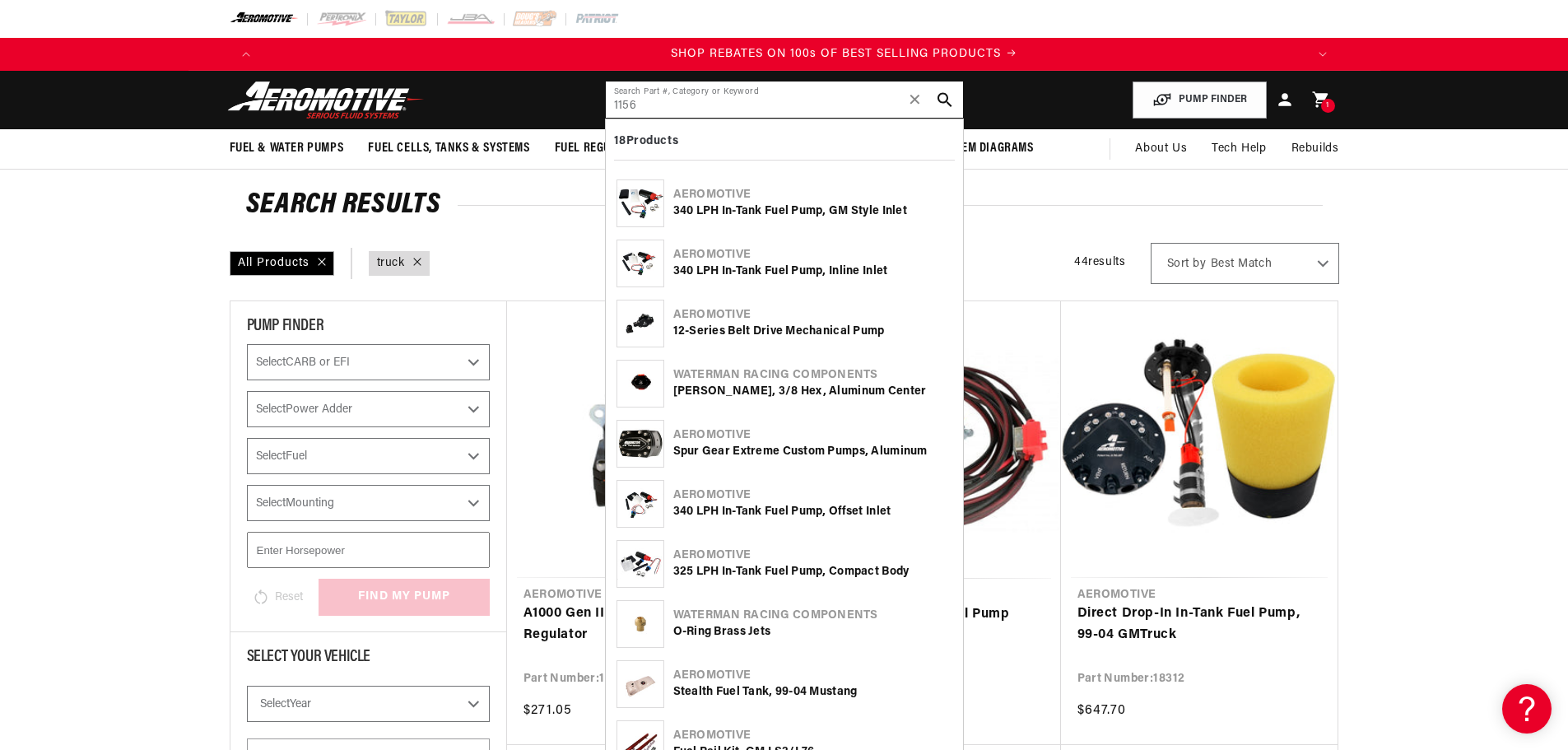
scroll to position [0, 2087]
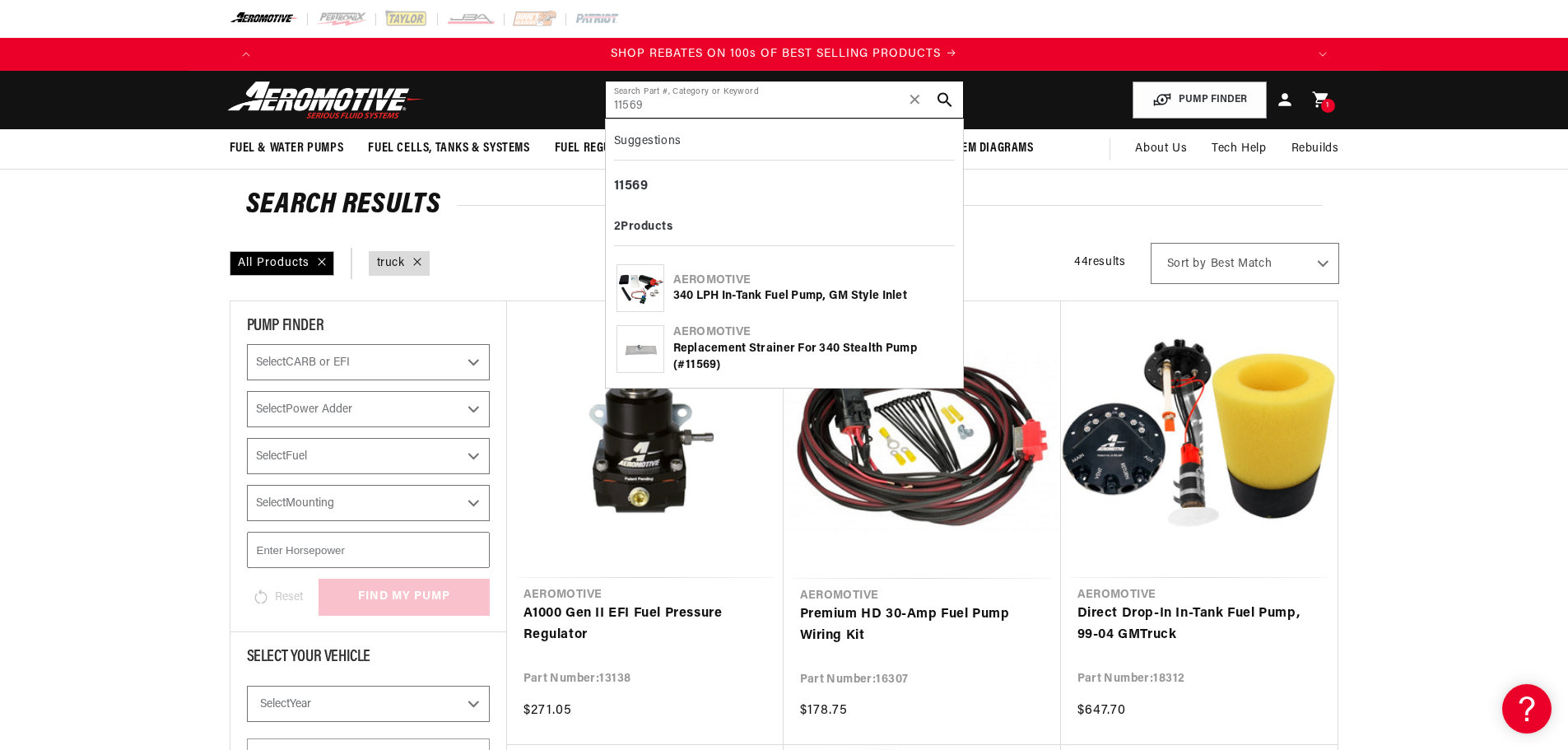
type input "11569"
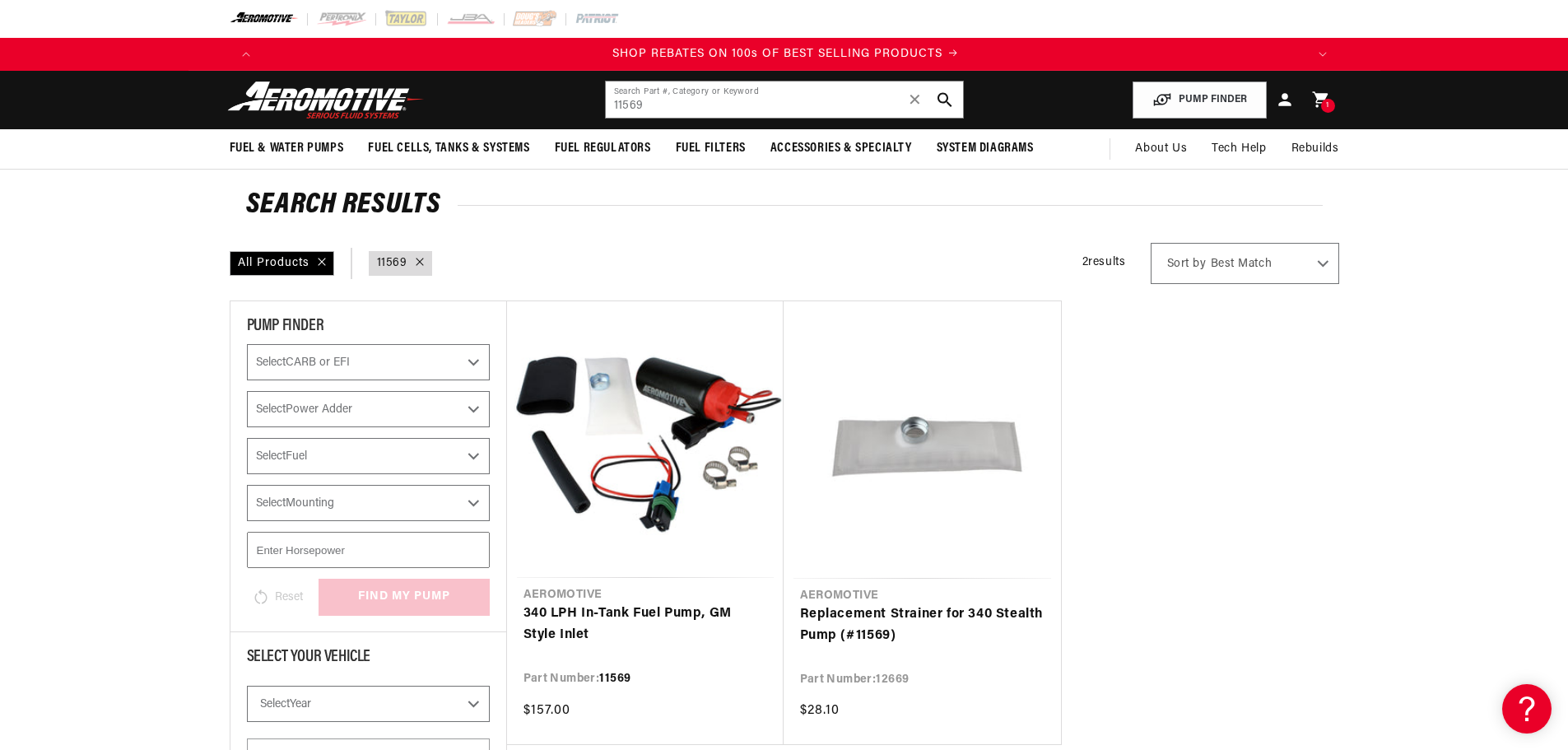
scroll to position [0, 2087]
click at [1286, 517] on ul "Aeromotive 340 LPH In-Tank Fuel Pump, GM Style Inlet Part Number: 11569 $157.00…" at bounding box center [922, 522] width 832 height 445
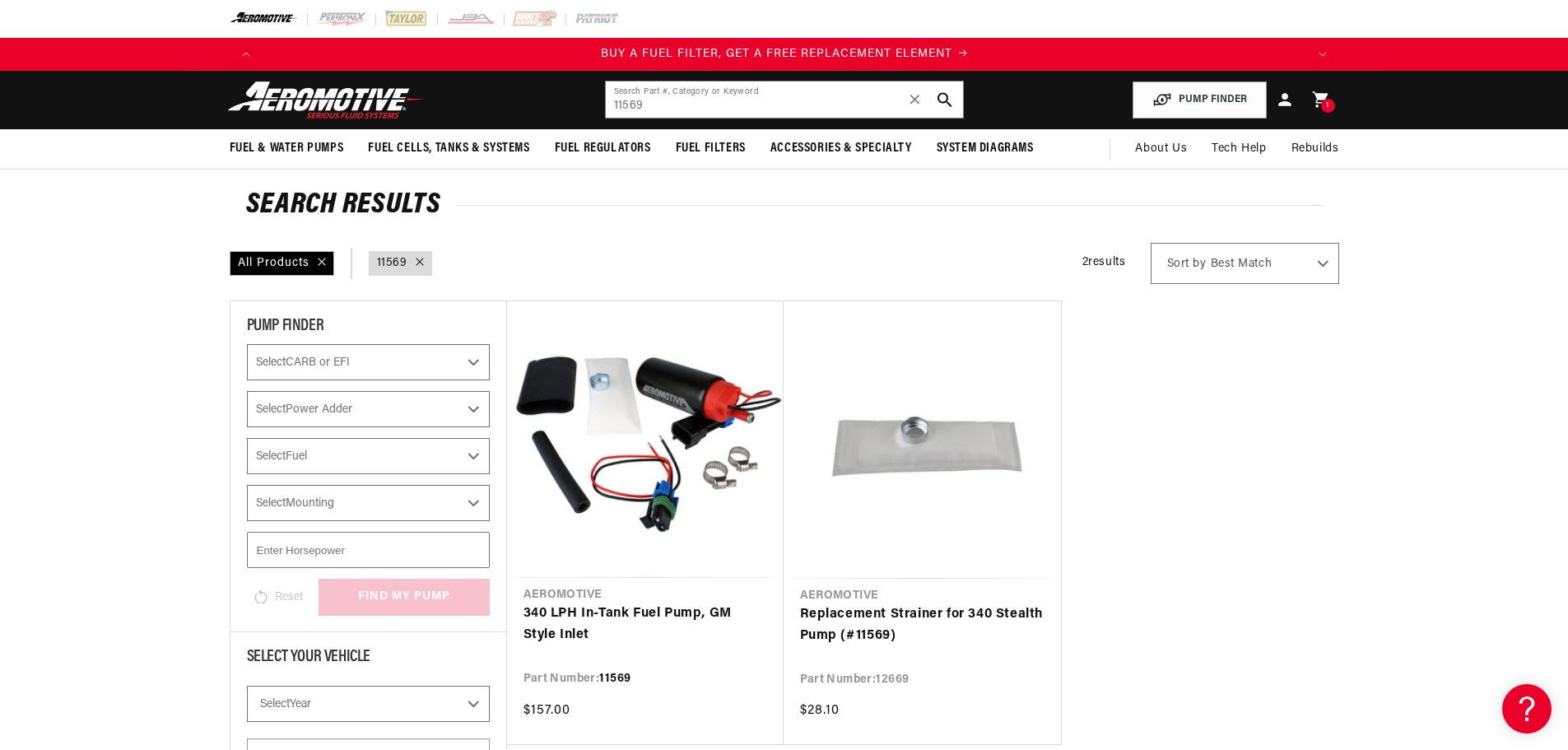
scroll to position [0, 1044]
click at [1330, 485] on ul "Aeromotive 340 LPH In-Tank Fuel Pump, GM Style Inlet Part Number: 11569 $157.00…" at bounding box center [922, 522] width 832 height 445
click at [1320, 464] on ul "Aeromotive 340 LPH In-Tank Fuel Pump, GM Style Inlet Part Number: 11569 $157.00…" at bounding box center [922, 522] width 832 height 445
click at [1151, 425] on ul "Aeromotive 340 LPH In-Tank Fuel Pump, GM Style Inlet Part Number: 11569 $157.00…" at bounding box center [922, 522] width 832 height 445
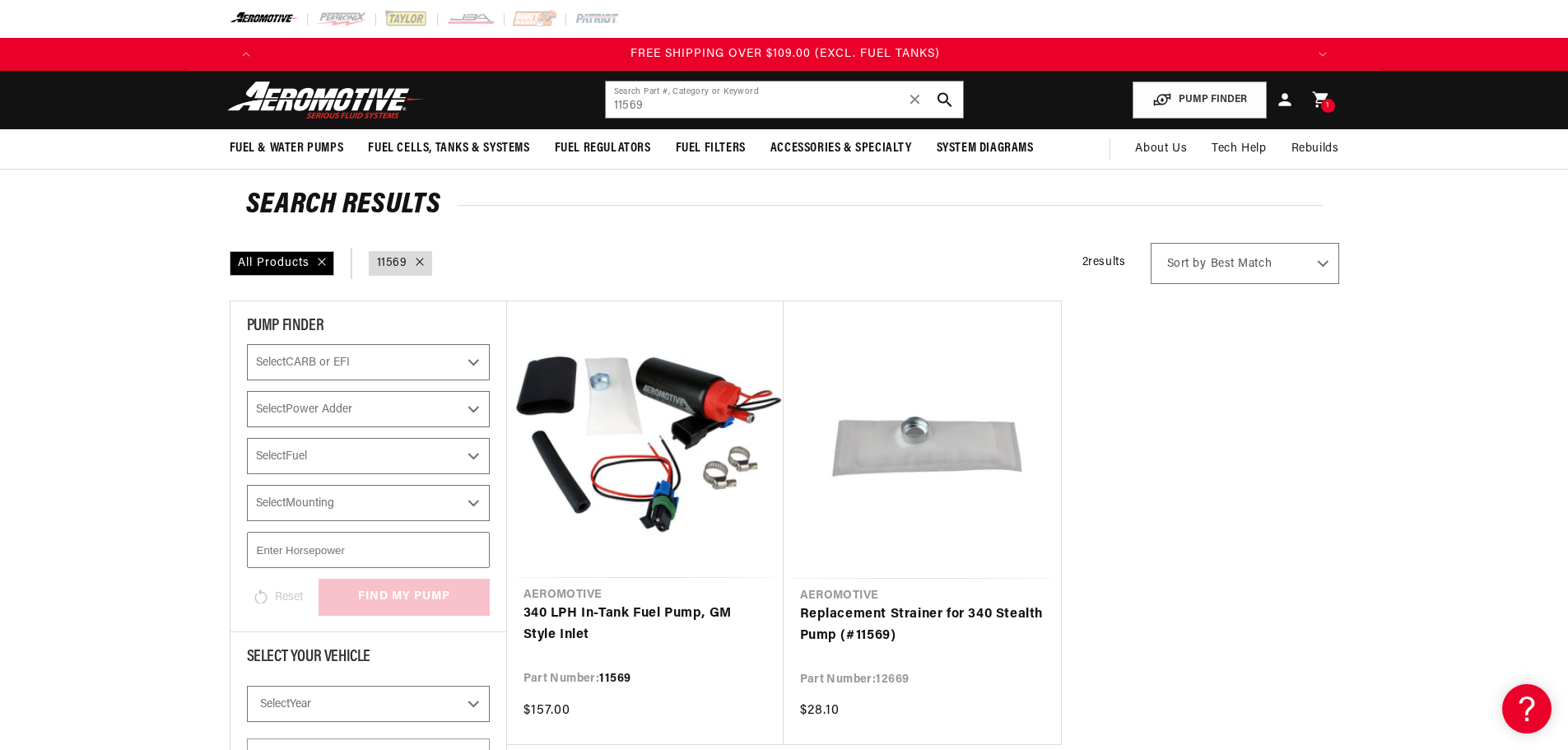
scroll to position [0, 3130]
click at [386, 99] on img at bounding box center [326, 100] width 205 height 38
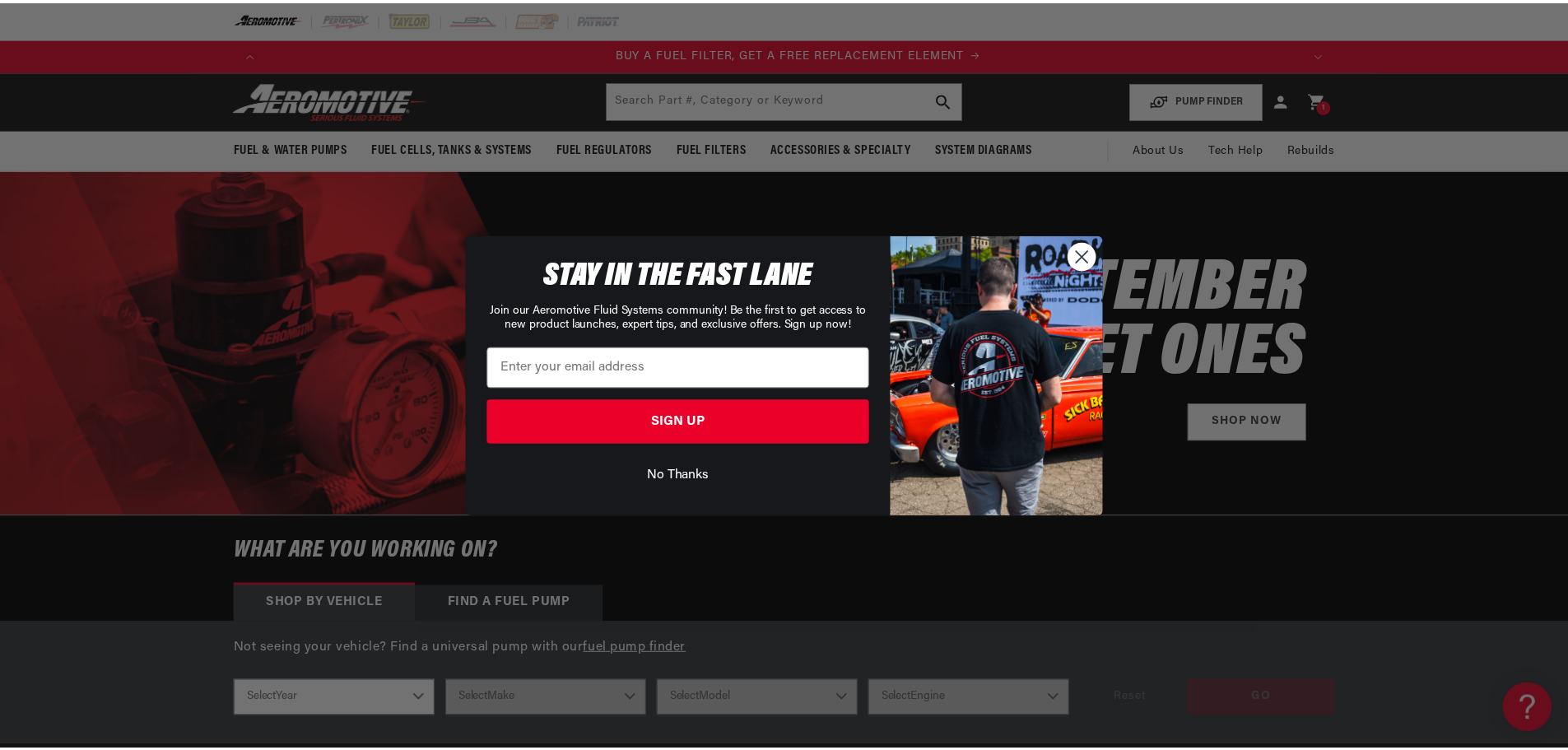
scroll to position [0, 1044]
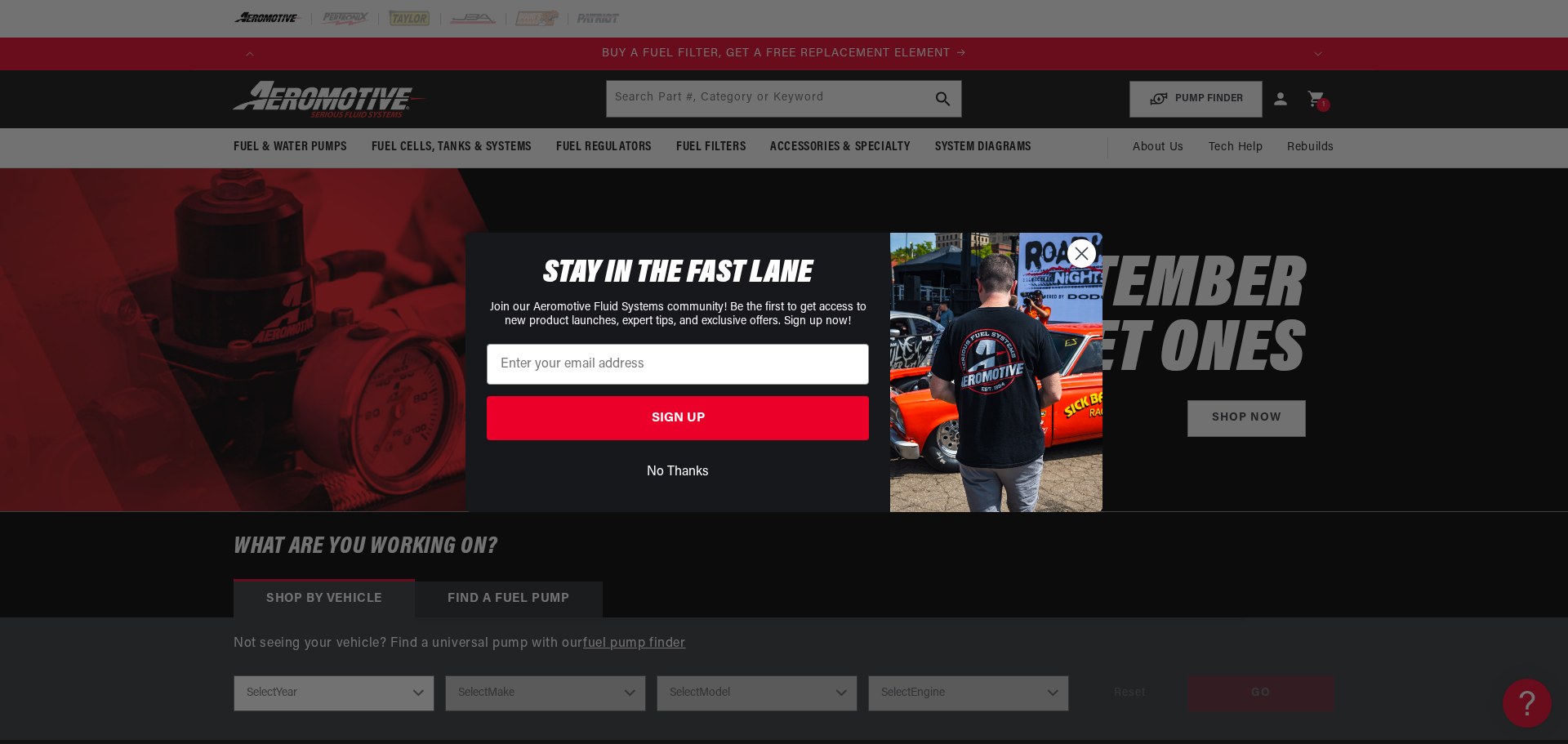
click at [657, 473] on button "No Thanks" at bounding box center [678, 472] width 382 height 31
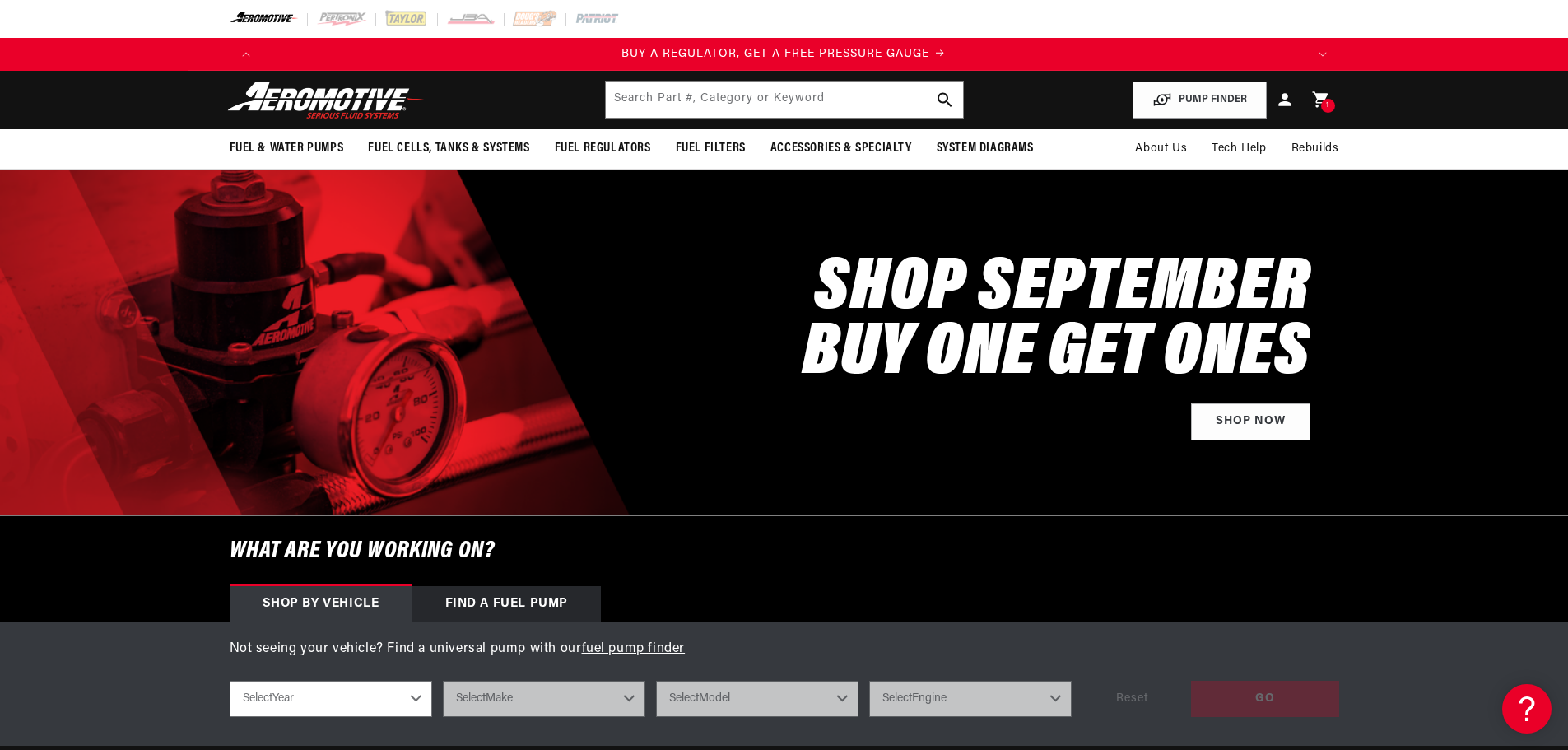
scroll to position [0, 0]
click at [880, 598] on div "Shop by vehicle Find a Fuel Pump" at bounding box center [784, 604] width 1192 height 36
click at [852, 597] on div "Shop by vehicle Find a Fuel Pump" at bounding box center [784, 604] width 1192 height 36
click at [657, 568] on h6 "What are you working on?" at bounding box center [784, 550] width 1192 height 70
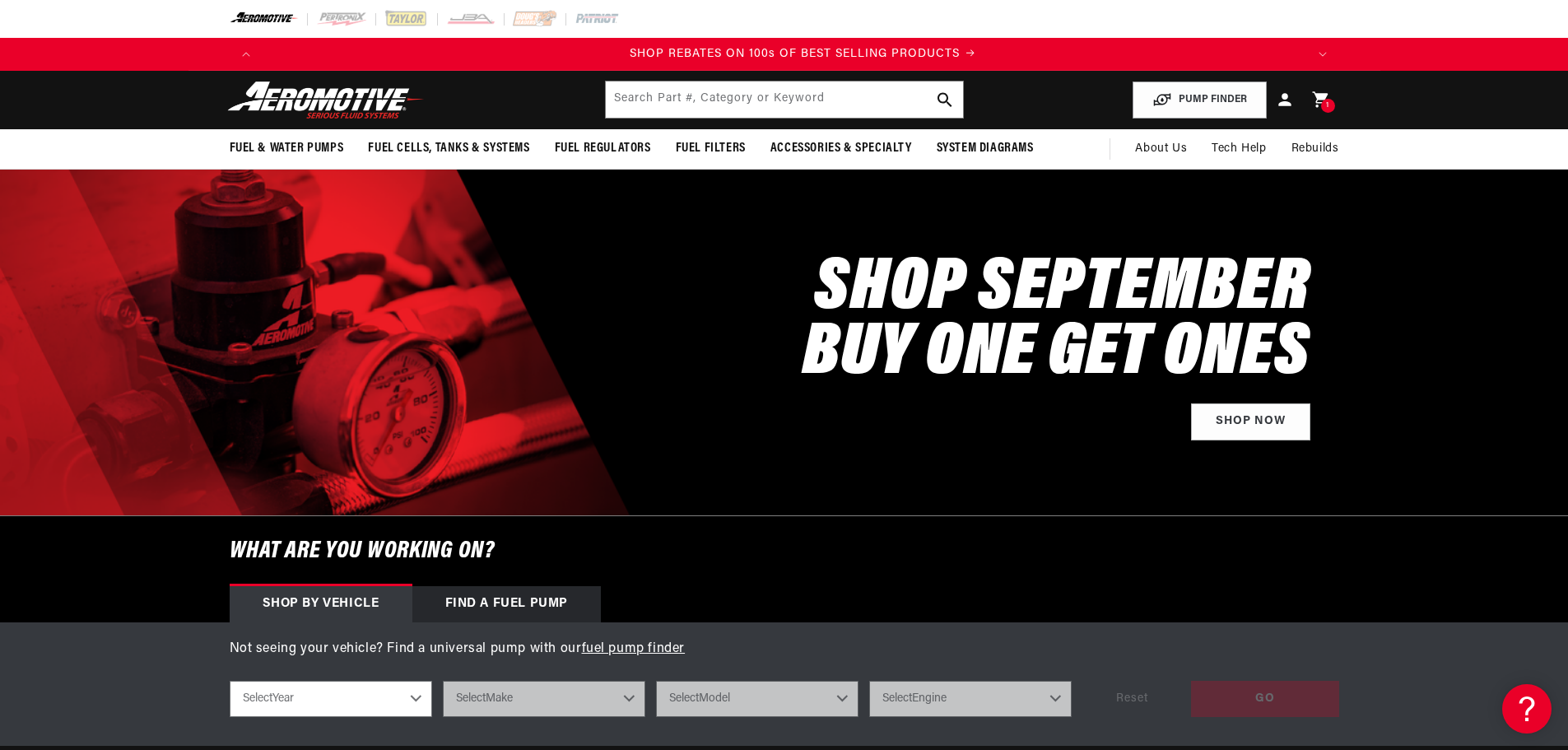
scroll to position [0, 2087]
click at [703, 566] on h6 "What are you working on?" at bounding box center [784, 550] width 1192 height 70
click at [688, 567] on h6 "What are you working on?" at bounding box center [784, 550] width 1192 height 70
click at [749, 581] on h6 "What are you working on?" at bounding box center [784, 550] width 1192 height 70
click at [729, 579] on h6 "What are you working on?" at bounding box center [784, 550] width 1192 height 70
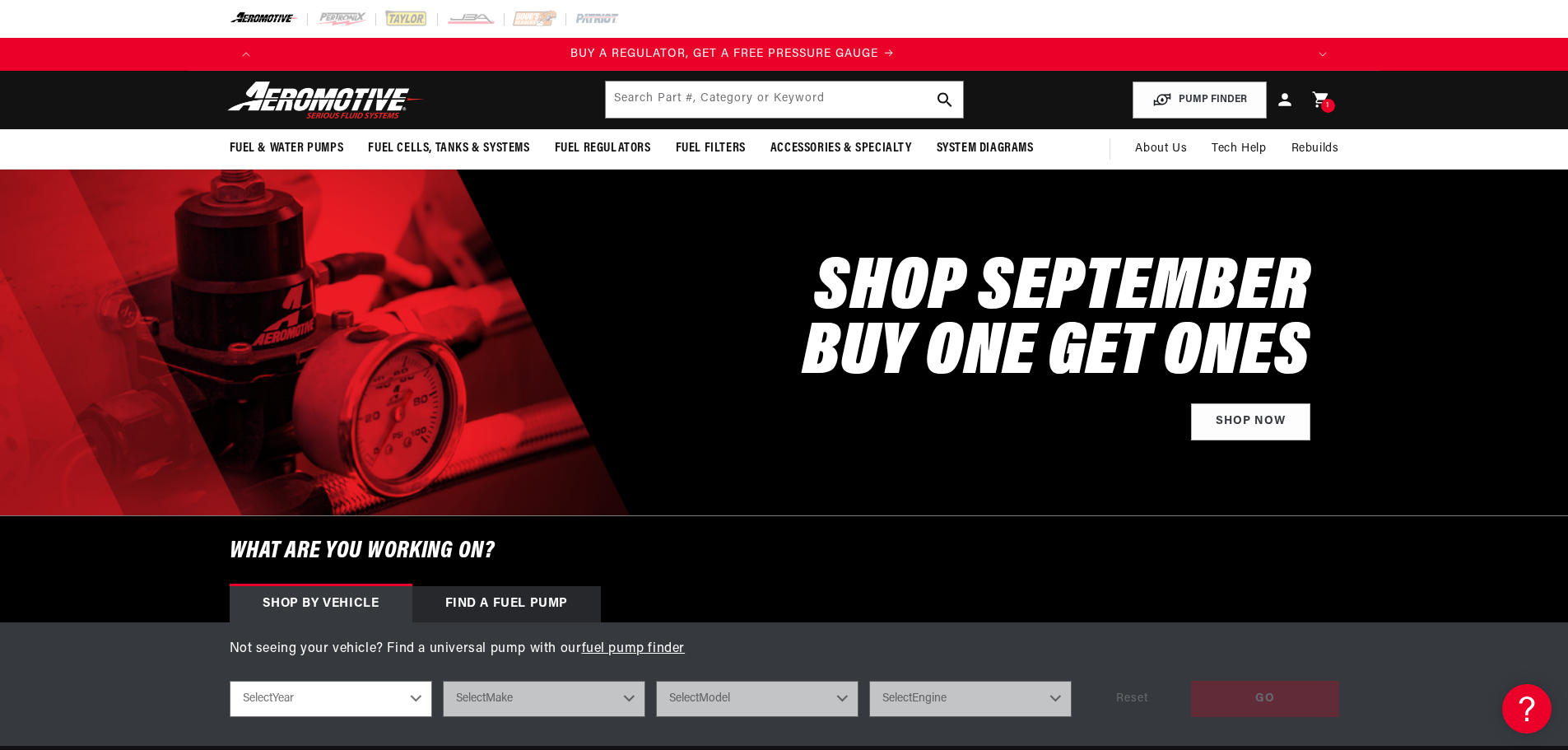
scroll to position [0, 0]
click at [749, 473] on div "SHOP SEPTEMBER BUY ONE GET ONES Shop Now" at bounding box center [784, 343] width 1109 height 346
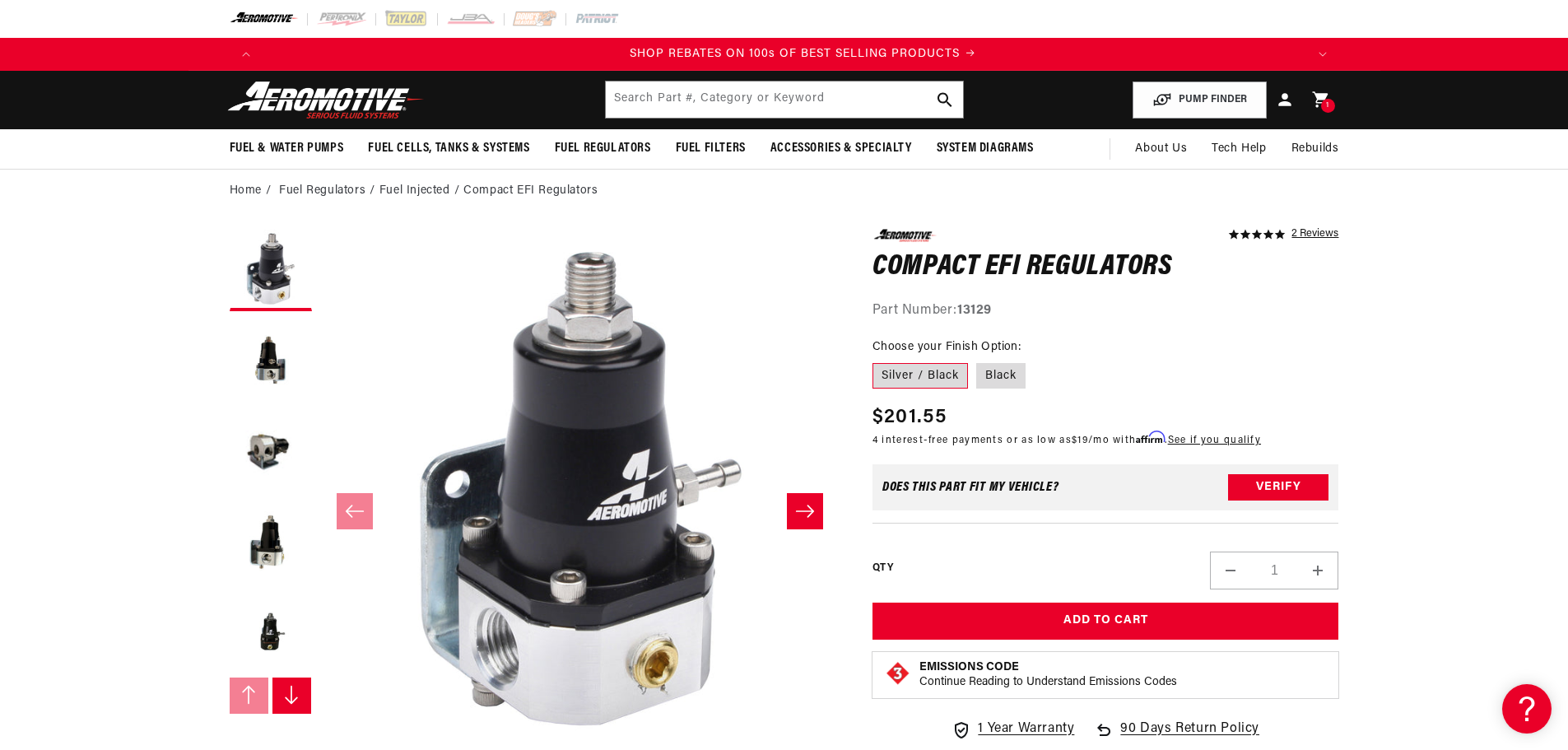
scroll to position [0, 2087]
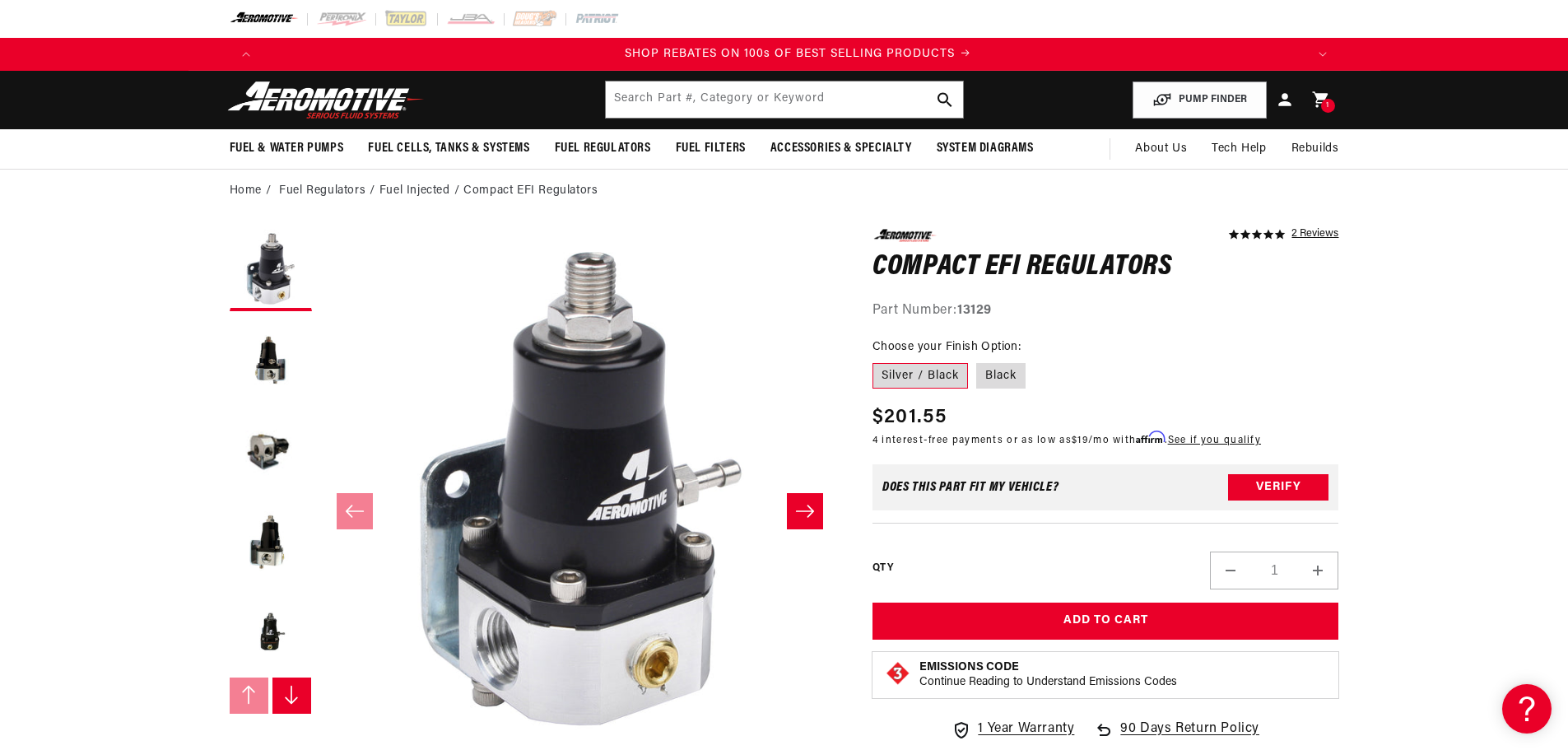
scroll to position [0, 2087]
